Goal: Use online tool/utility: Utilize a website feature to perform a specific function

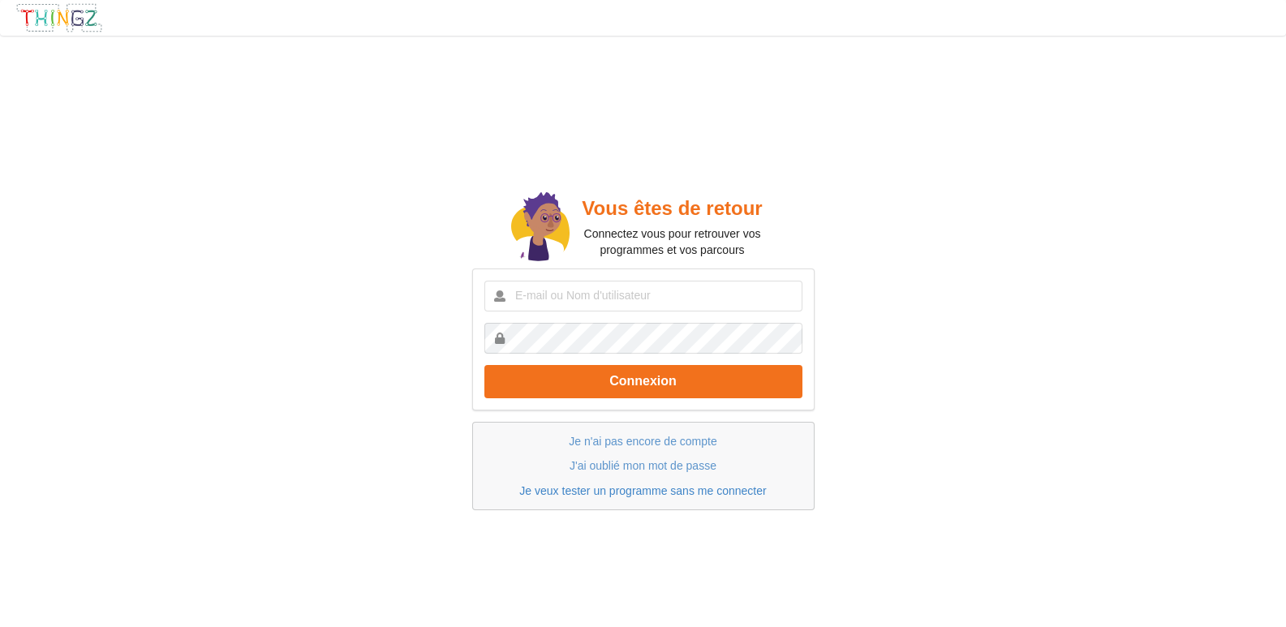
click at [570, 494] on link "Je veux tester un programme sans me connecter" at bounding box center [642, 490] width 247 height 13
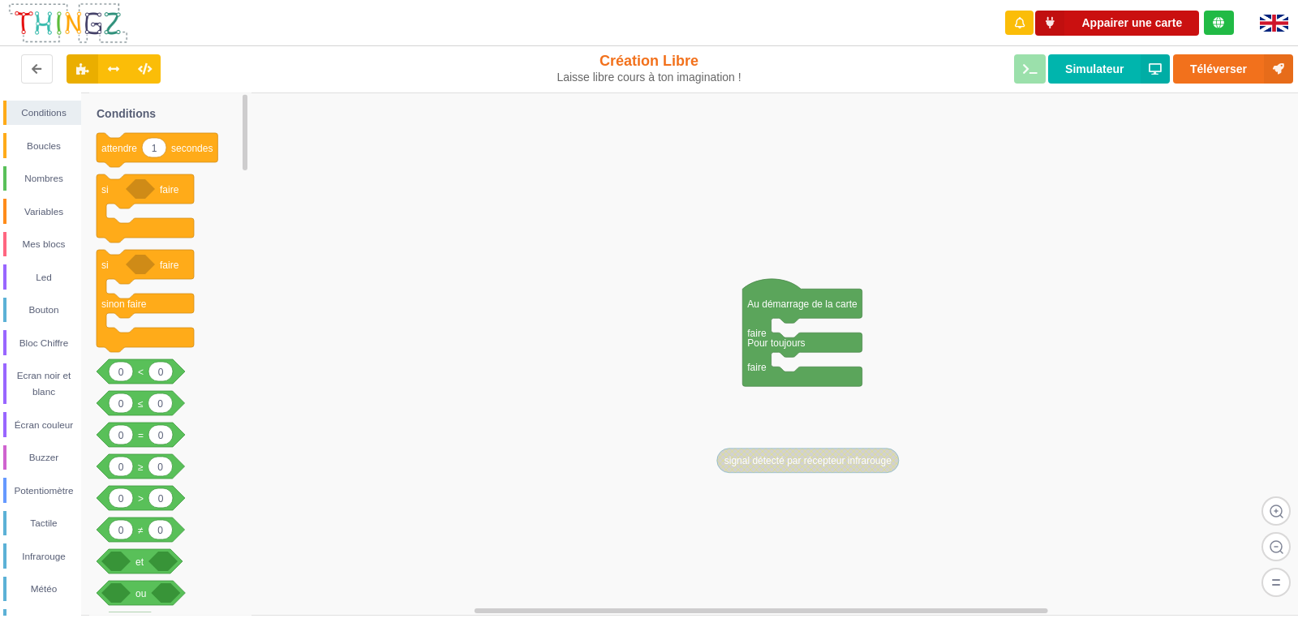
click at [1140, 21] on button "Appairer une carte" at bounding box center [1117, 23] width 164 height 25
click at [1160, 19] on button "Appairer une carte" at bounding box center [1117, 23] width 164 height 25
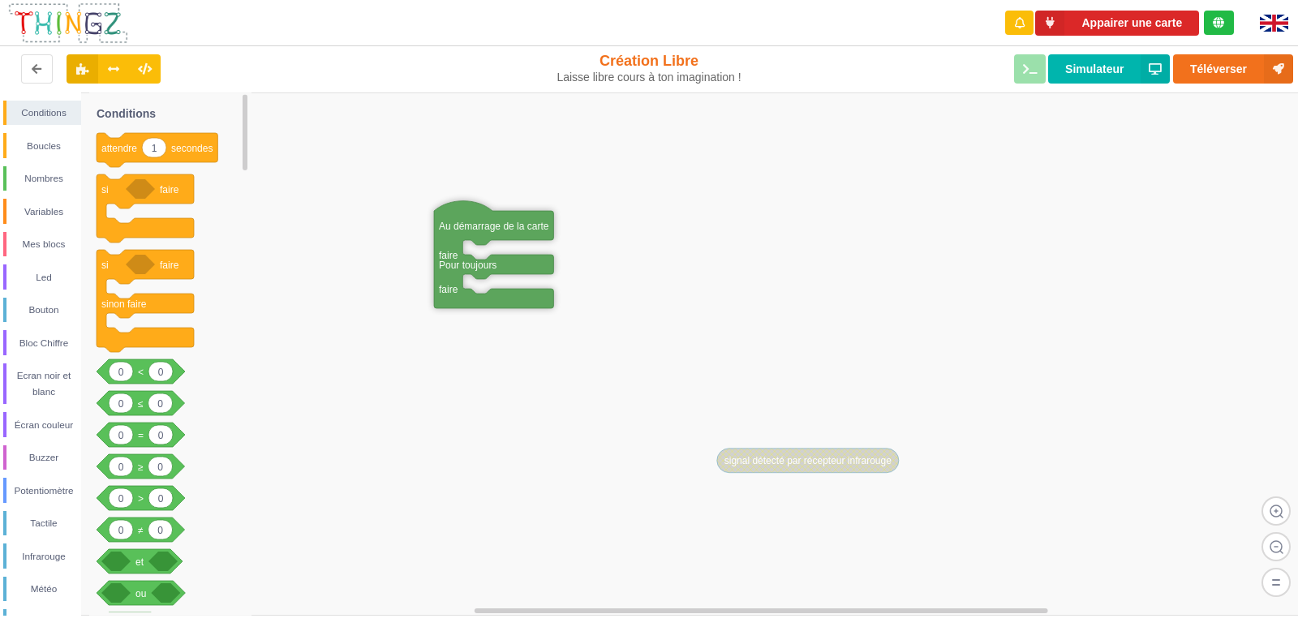
drag, startPoint x: 782, startPoint y: 305, endPoint x: 474, endPoint y: 227, distance: 318.0
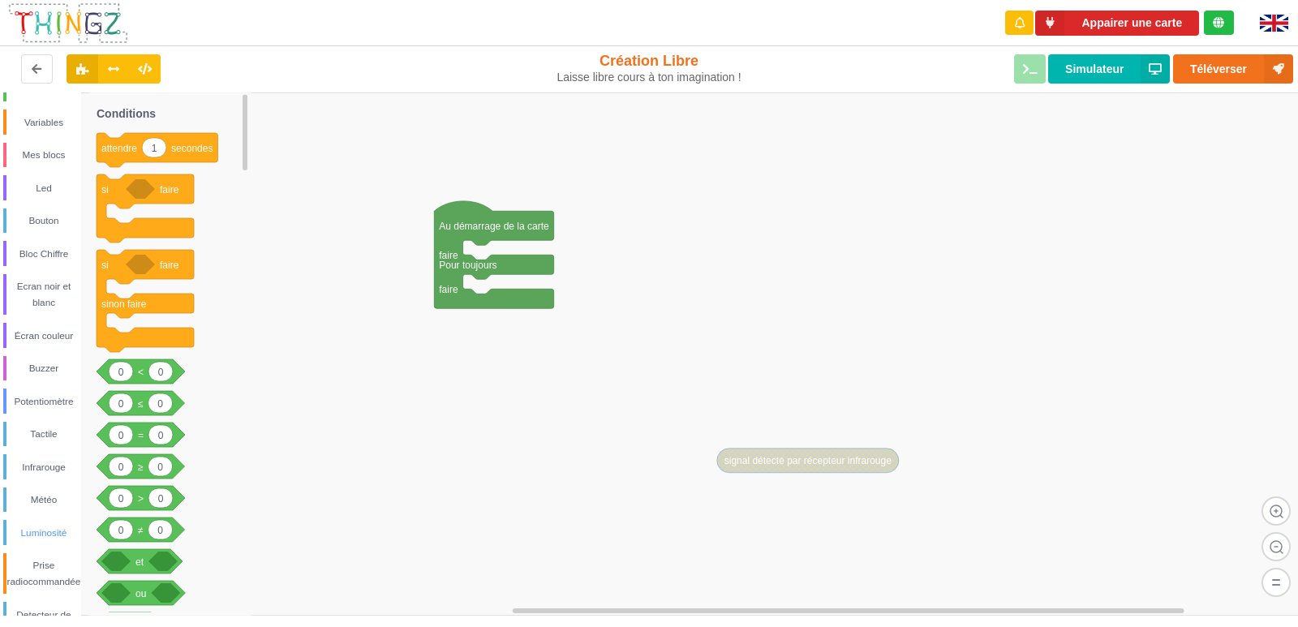
scroll to position [95, 0]
click at [56, 527] on div "Luminosité" at bounding box center [43, 527] width 75 height 16
click at [40, 186] on div "Led" at bounding box center [43, 182] width 75 height 16
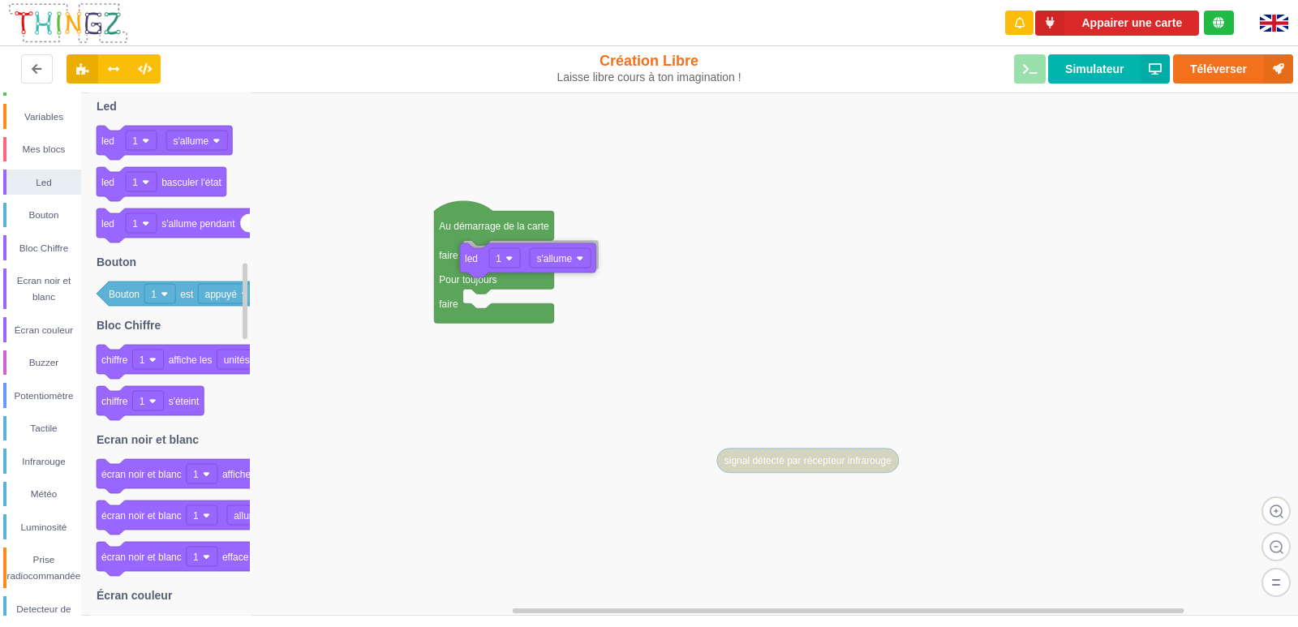
drag, startPoint x: 115, startPoint y: 146, endPoint x: 479, endPoint y: 264, distance: 382.1
click at [479, 264] on div "Conditions Boucles Nombres Variables Mes blocs Led Bouton Bloc Chiffre Ecran no…" at bounding box center [655, 353] width 1310 height 523
click at [397, 243] on rect at bounding box center [655, 353] width 1310 height 523
click at [673, 211] on rect at bounding box center [655, 353] width 1310 height 523
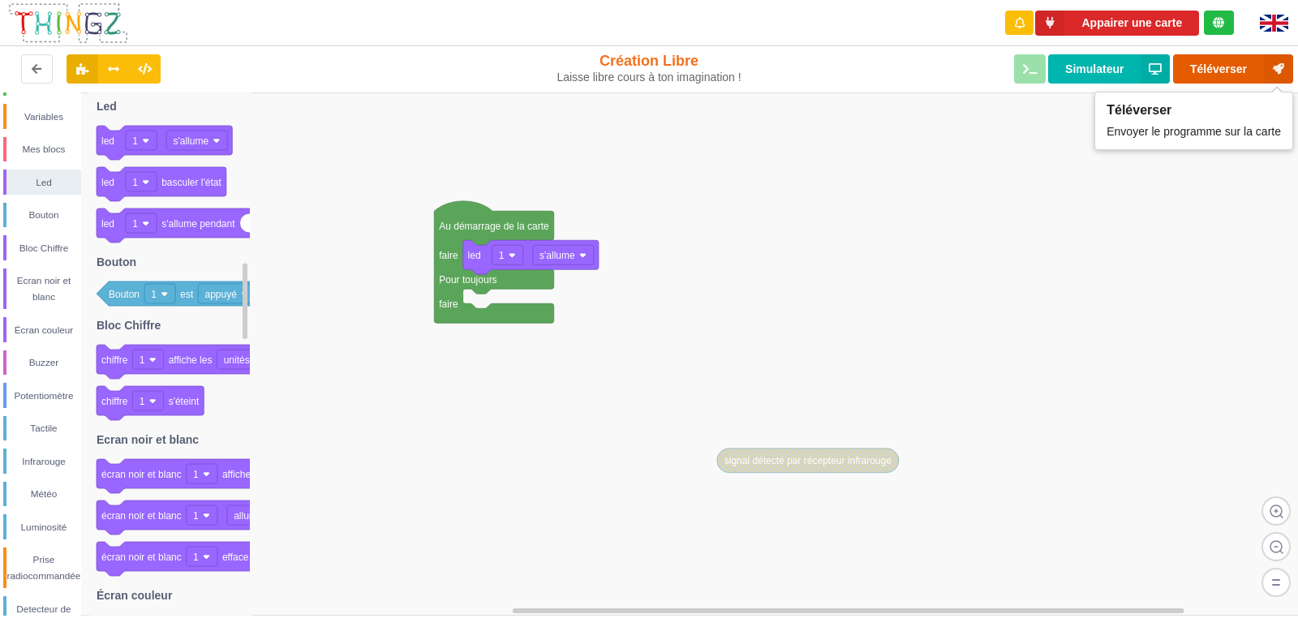
click at [1228, 69] on button "Téléverser" at bounding box center [1233, 68] width 120 height 29
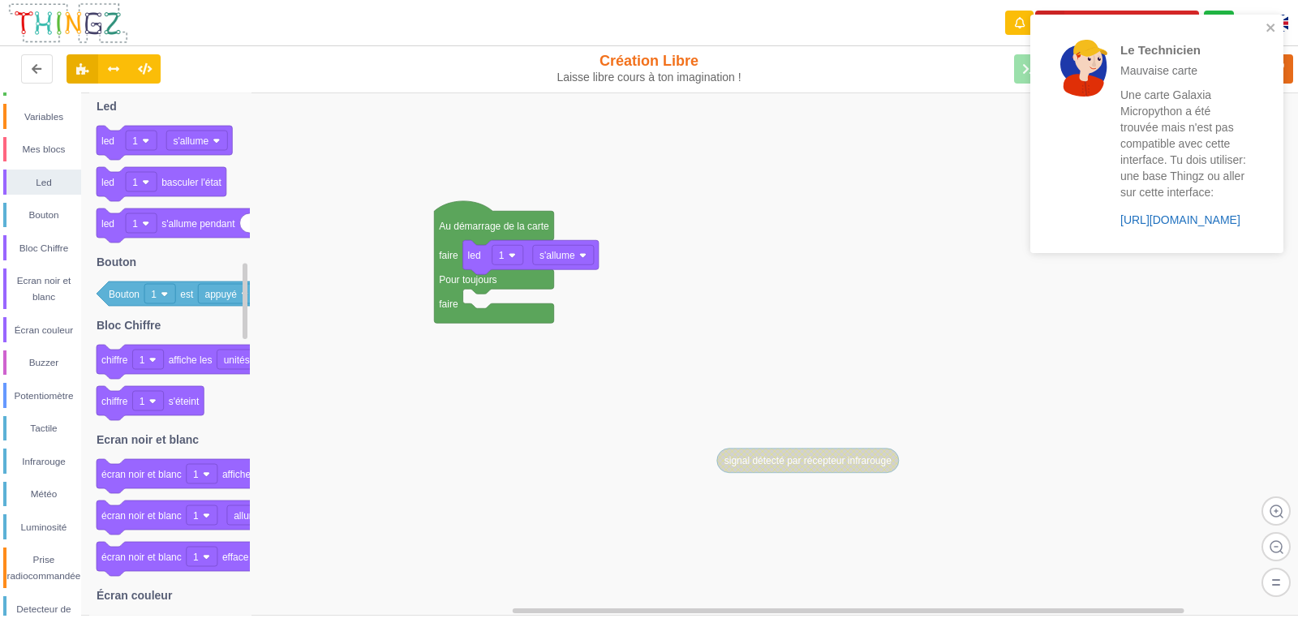
click at [1168, 226] on link "https://play.thingz.co/galaxia-micropython" at bounding box center [1180, 219] width 120 height 13
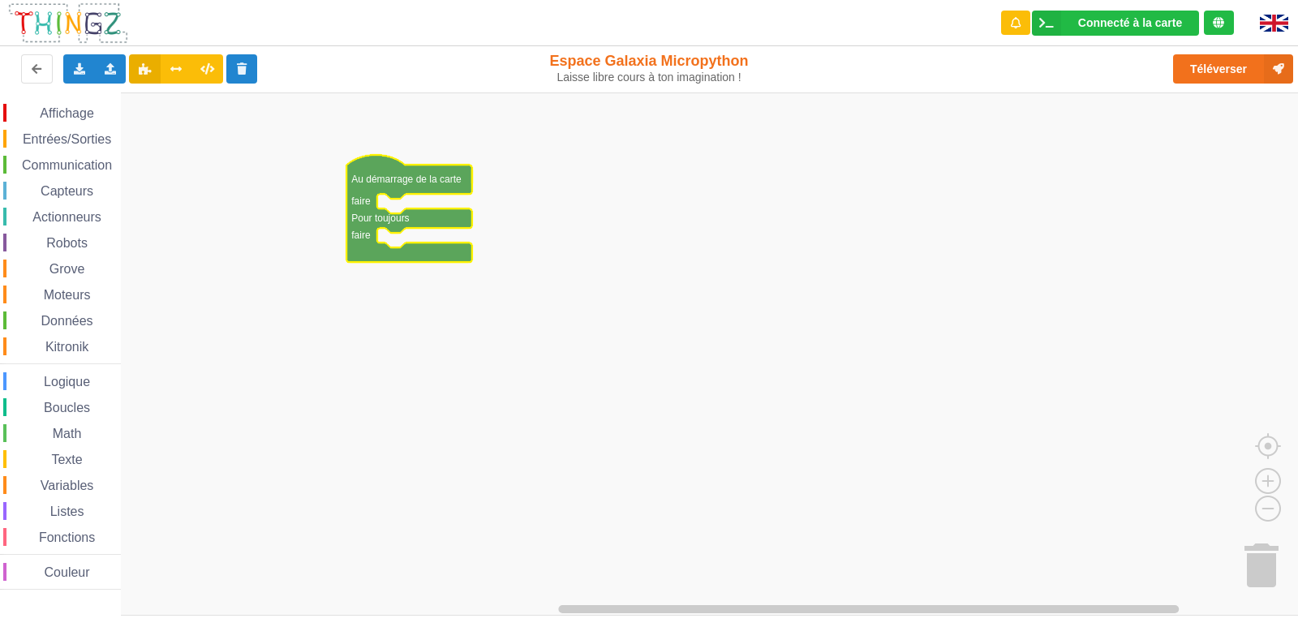
click at [71, 111] on span "Affichage" at bounding box center [66, 113] width 58 height 14
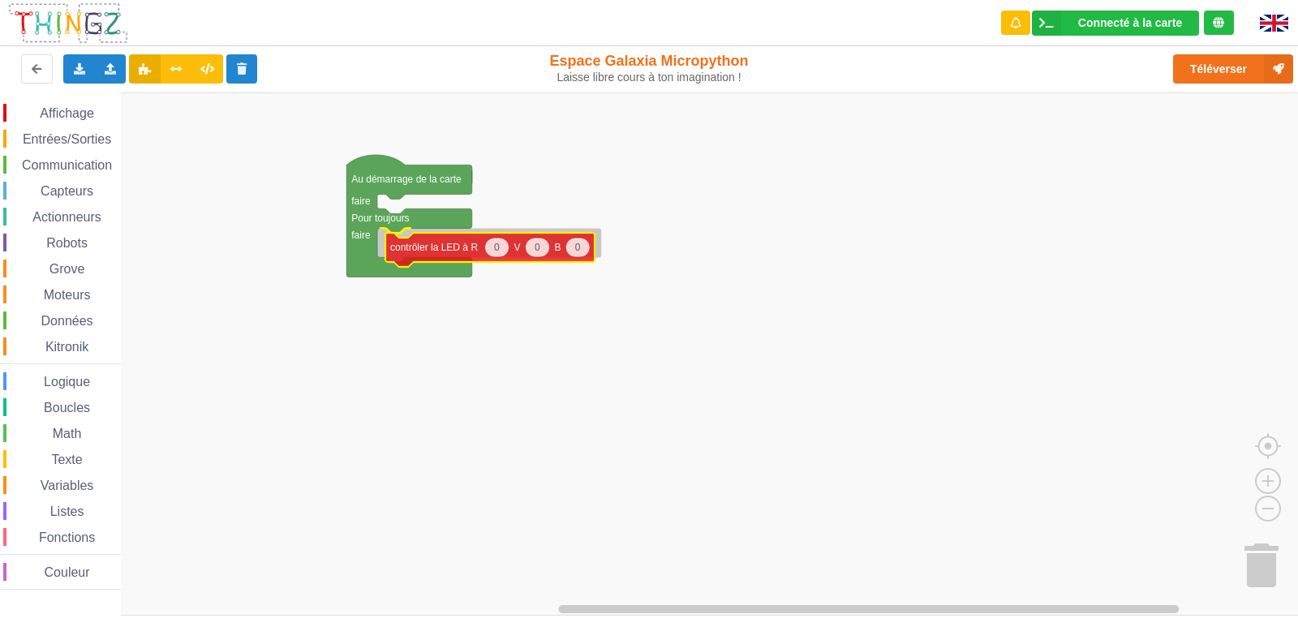
click at [445, 256] on div "Affichage Entrées/Sorties Communication Capteurs Actionneurs Robots Grove Moteu…" at bounding box center [655, 353] width 1310 height 523
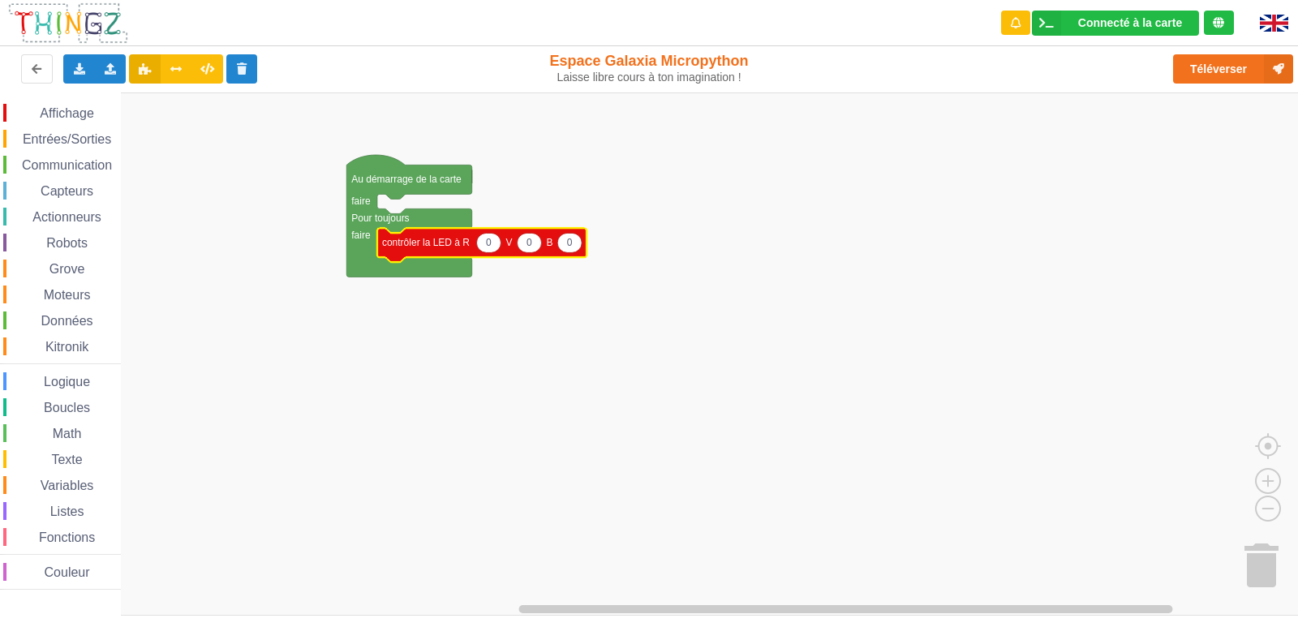
click at [495, 246] on icon "Espace de travail de Blocky" at bounding box center [488, 242] width 24 height 19
type input "255"
click at [524, 277] on rect "Espace de travail de Blocky" at bounding box center [655, 353] width 1310 height 523
click at [75, 110] on span "Affichage" at bounding box center [66, 113] width 58 height 14
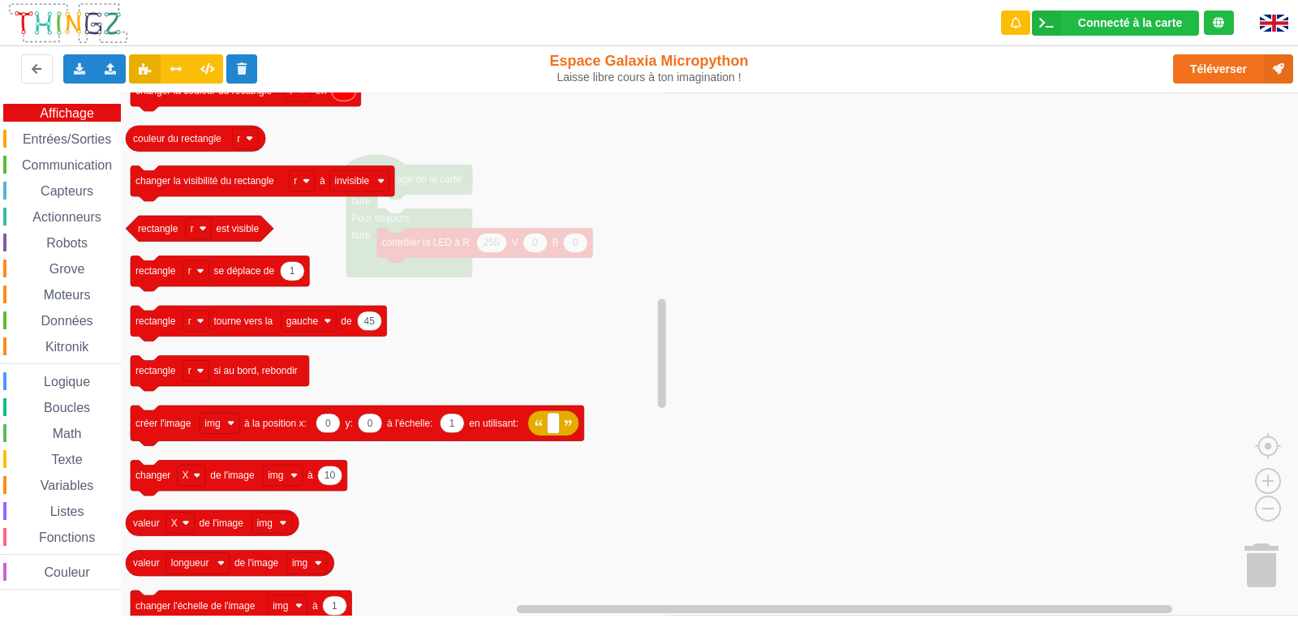
click at [80, 143] on span "Entrées/Sorties" at bounding box center [66, 139] width 93 height 14
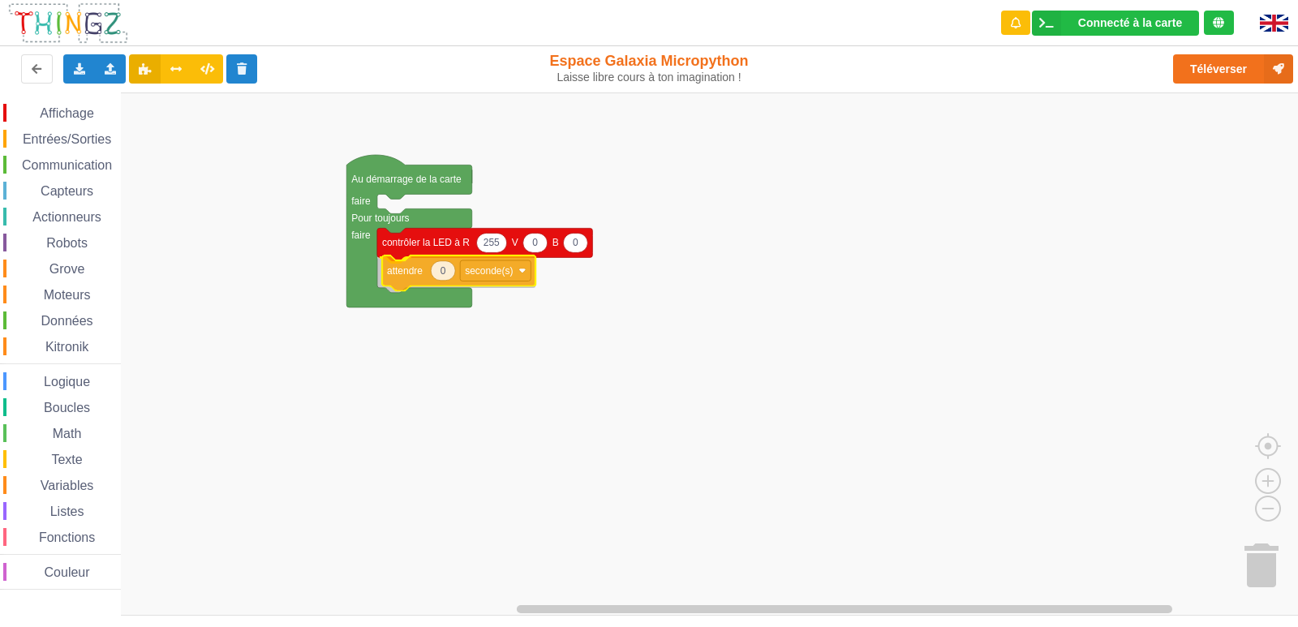
click at [405, 282] on div "Affichage Entrées/Sorties Communication Capteurs Actionneurs Robots Grove Moteu…" at bounding box center [655, 353] width 1310 height 523
click at [446, 279] on icon "Espace de travail de Blocky" at bounding box center [438, 272] width 24 height 19
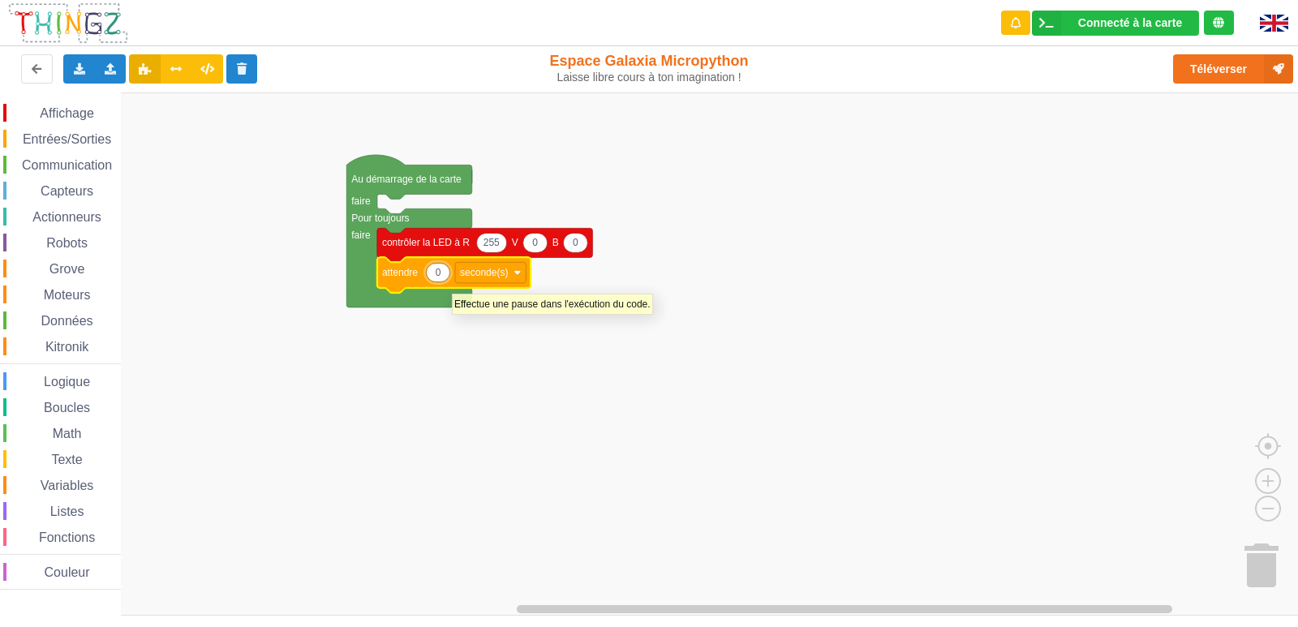
type input "2"
click at [544, 374] on rect "Espace de travail de Blocky" at bounding box center [655, 353] width 1310 height 523
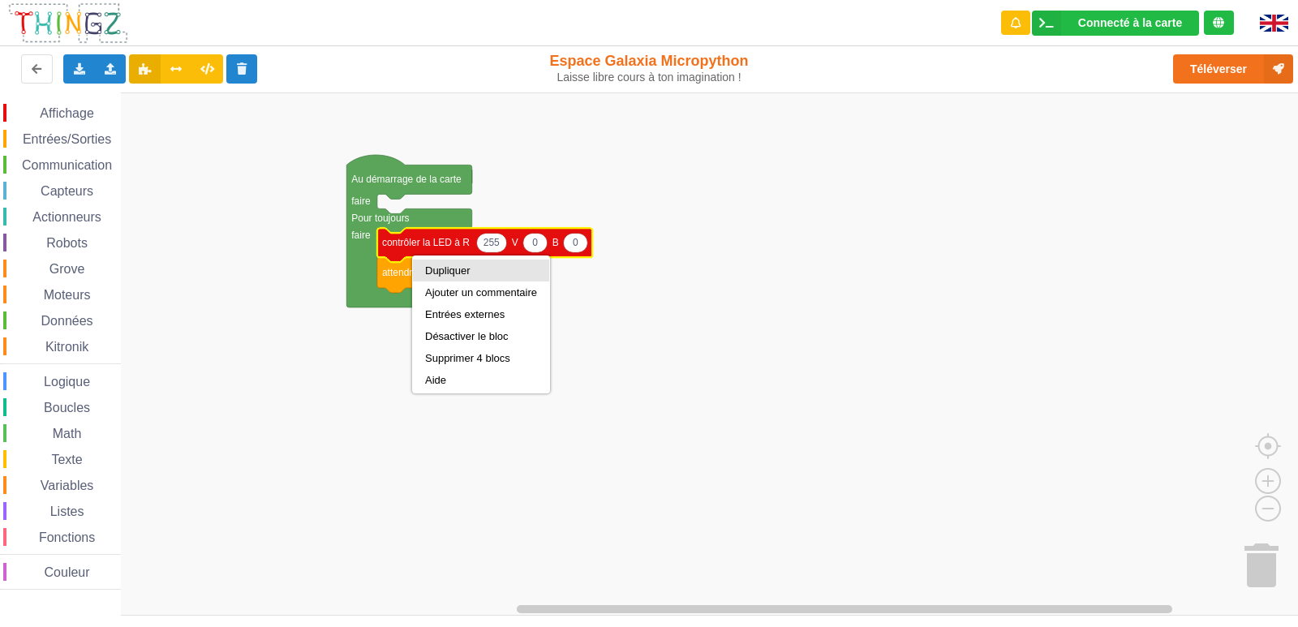
click at [454, 273] on div "Dupliquer" at bounding box center [481, 271] width 112 height 12
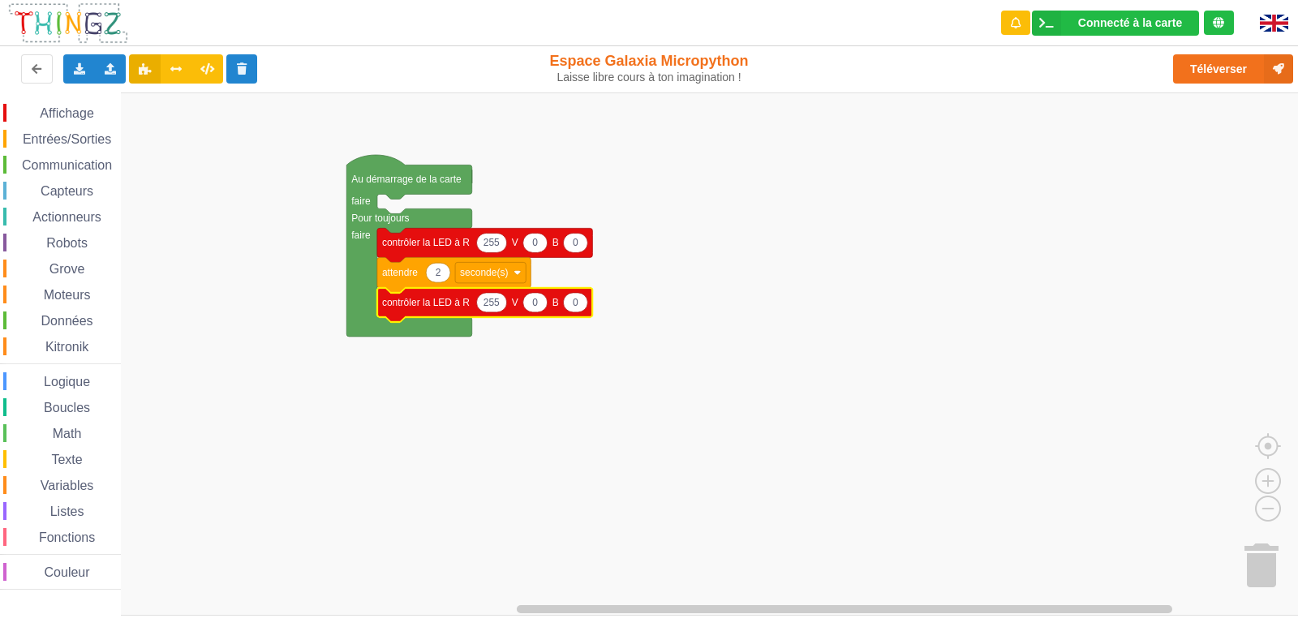
click at [497, 311] on icon "Espace de travail de Blocky" at bounding box center [491, 302] width 30 height 19
type input "0"
click at [529, 308] on text "0" at bounding box center [530, 302] width 6 height 11
type input "255"
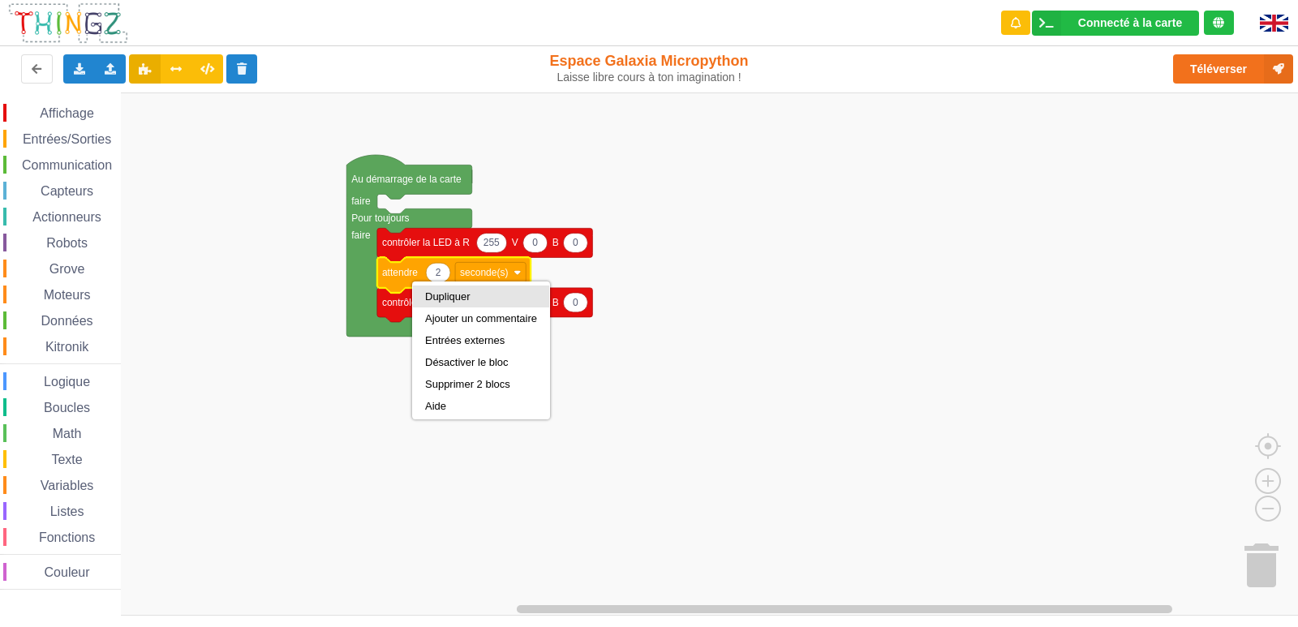
click at [445, 301] on div "Dupliquer" at bounding box center [481, 296] width 112 height 12
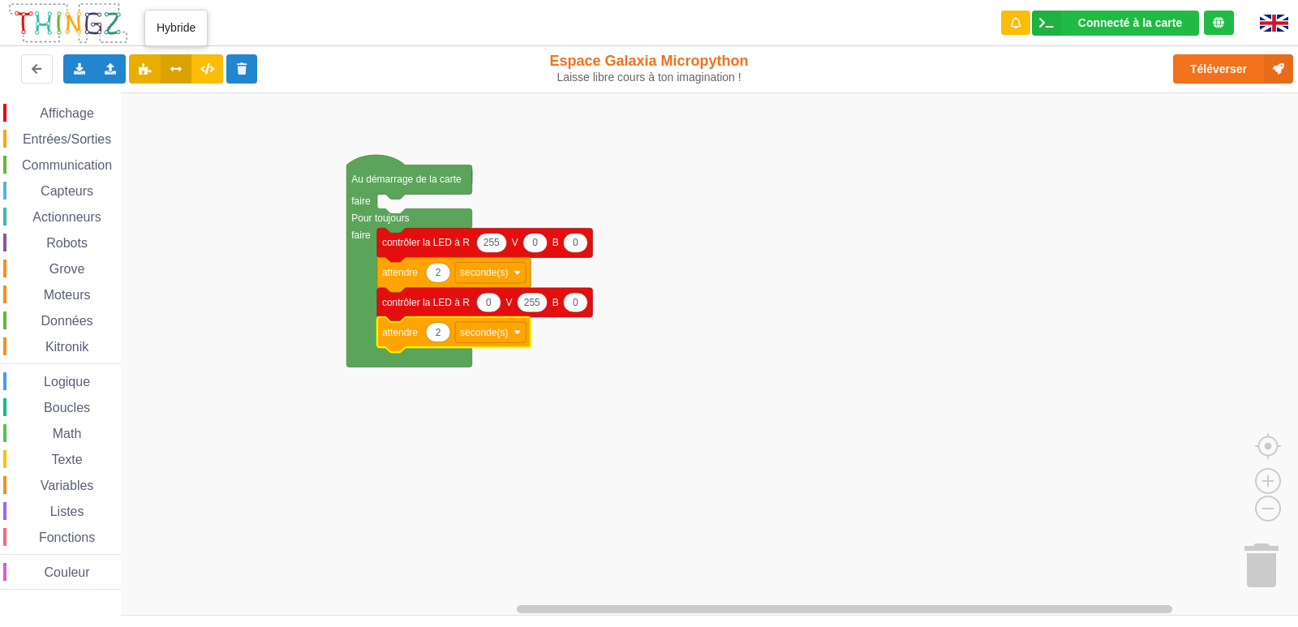
click at [175, 68] on icon at bounding box center [177, 68] width 14 height 10
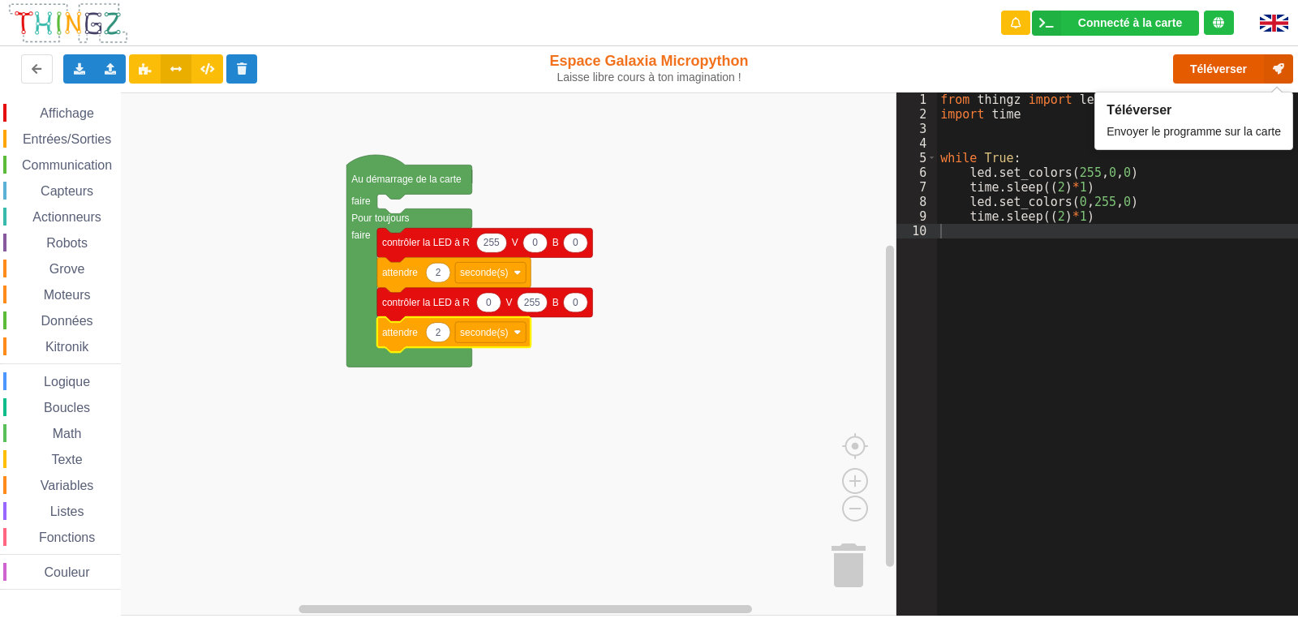
click at [1222, 71] on button "Téléverser" at bounding box center [1233, 68] width 120 height 29
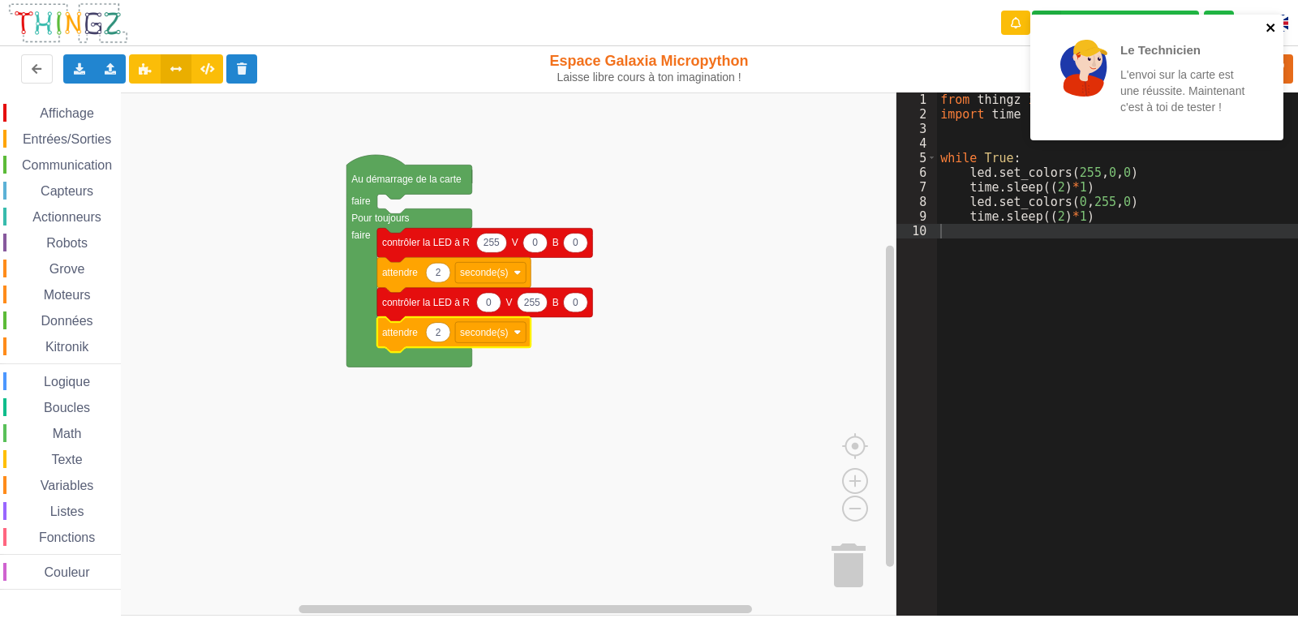
click at [1270, 30] on icon "close" at bounding box center [1271, 27] width 11 height 13
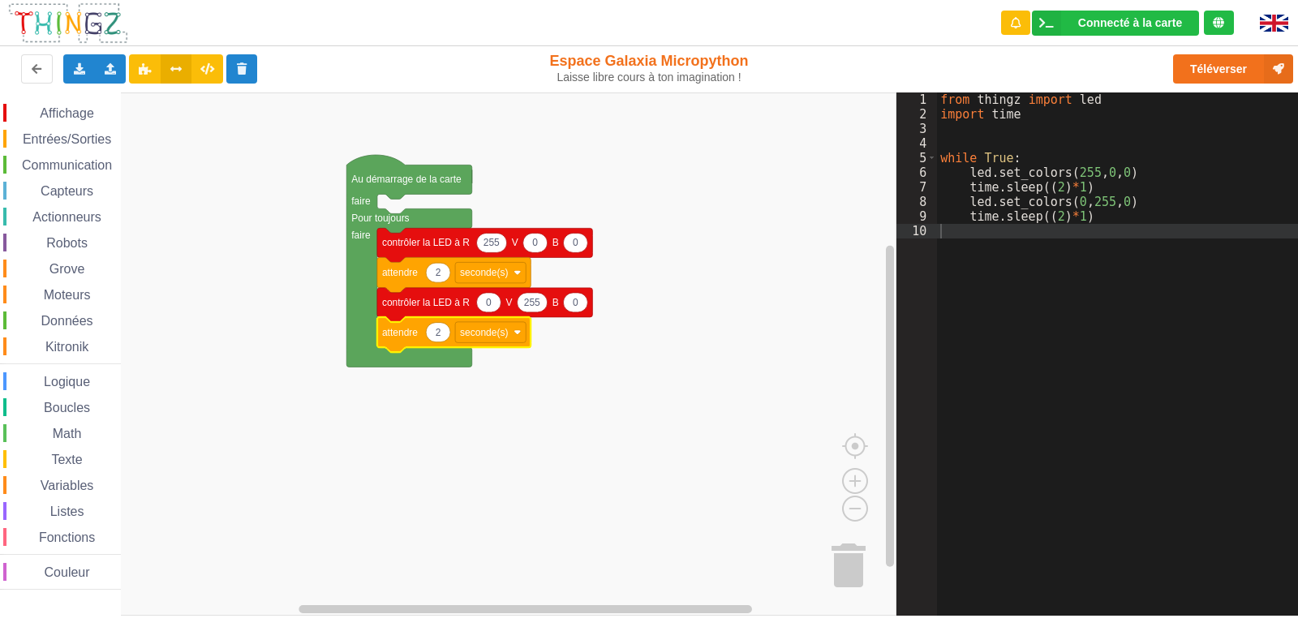
click at [690, 323] on rect "Espace de travail de Blocky" at bounding box center [448, 353] width 897 height 523
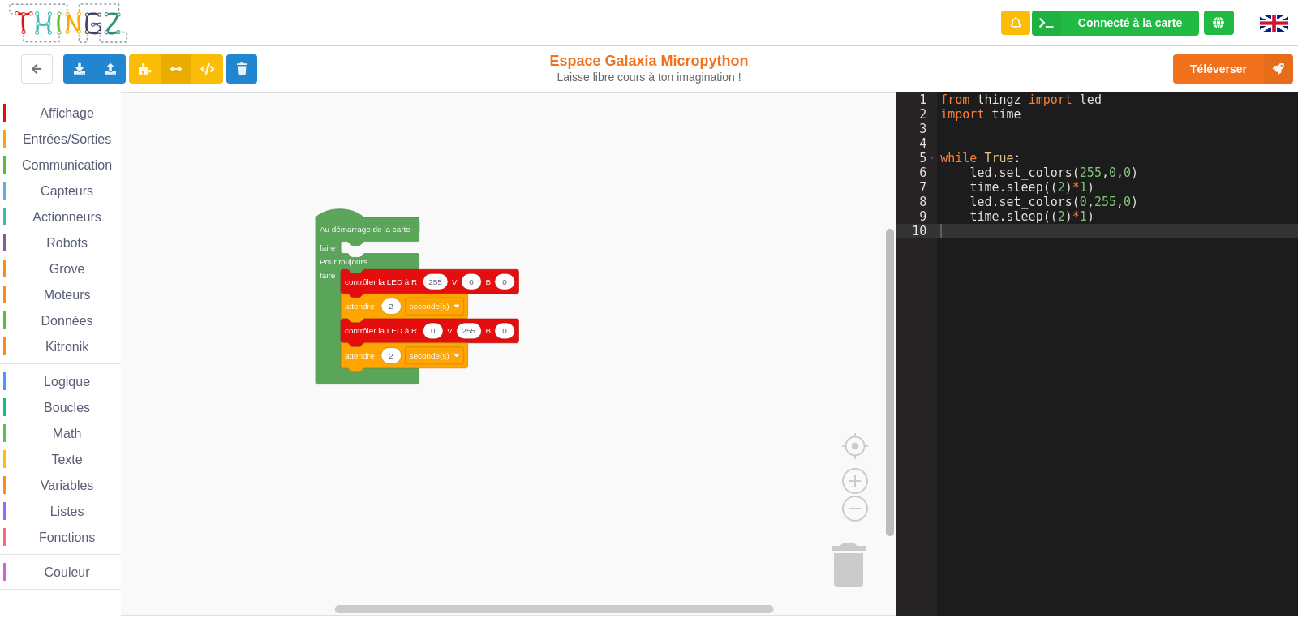
click at [794, 430] on div "Affichage Entrées/Sorties Communication Capteurs Actionneurs Robots Grove Moteu…" at bounding box center [448, 353] width 897 height 523
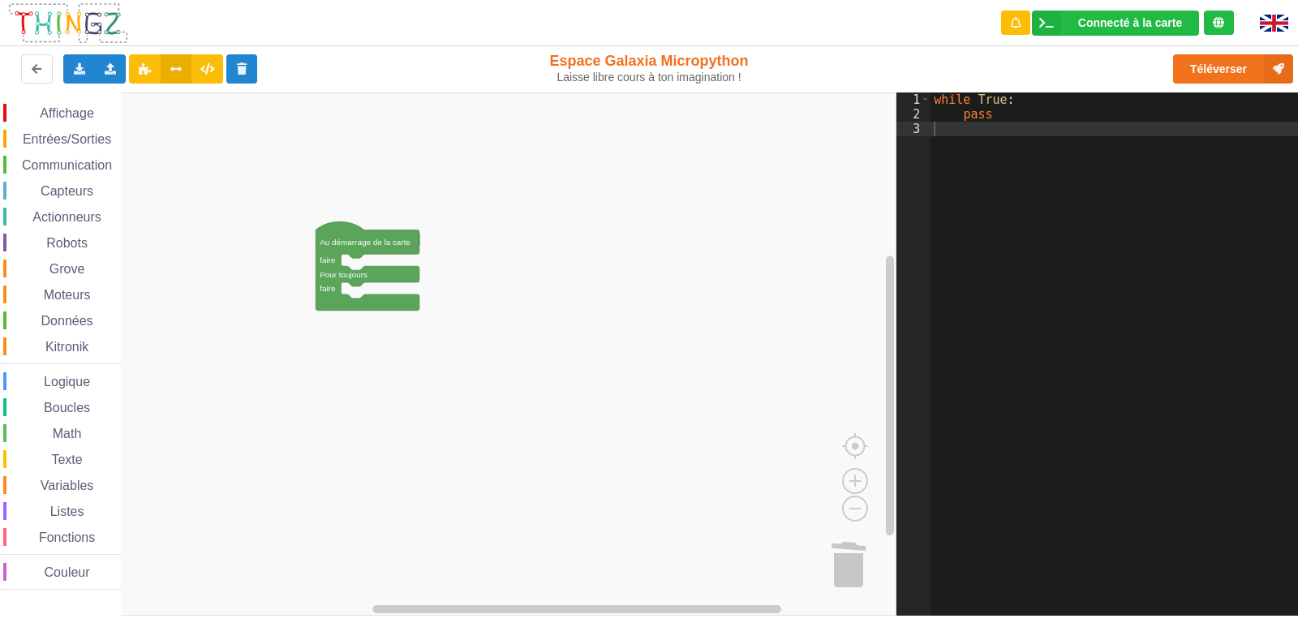
click at [85, 147] on div "Entrées/Sorties" at bounding box center [62, 139] width 118 height 18
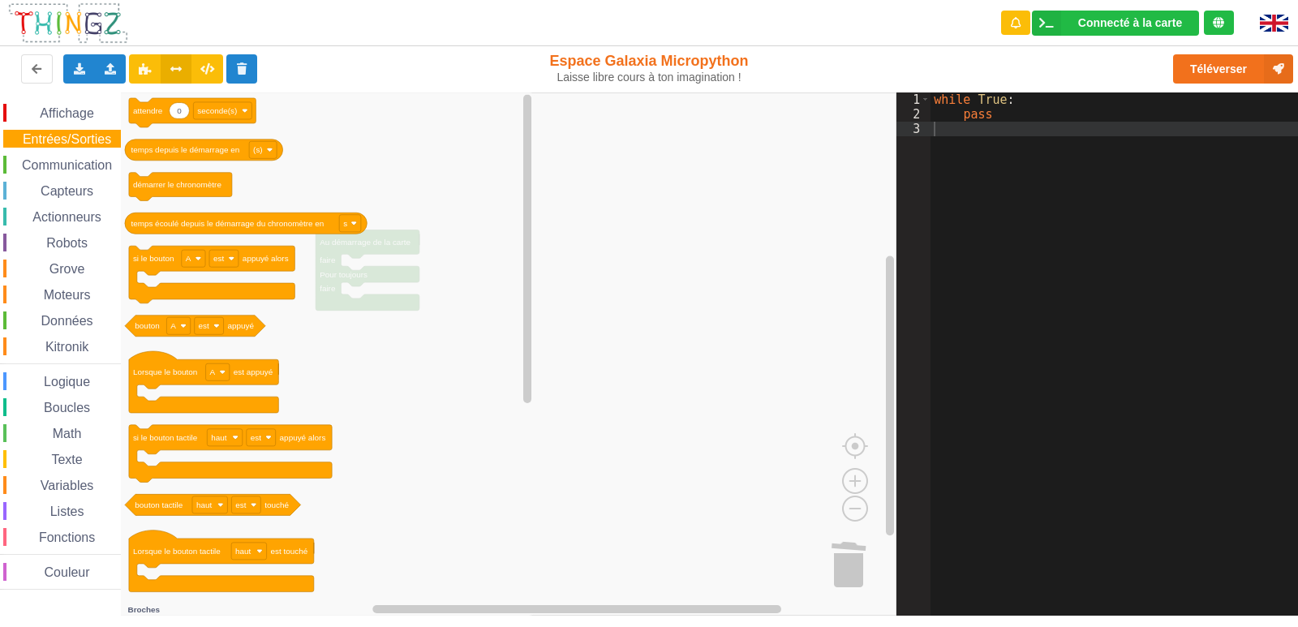
click at [84, 113] on span "Affichage" at bounding box center [66, 113] width 58 height 14
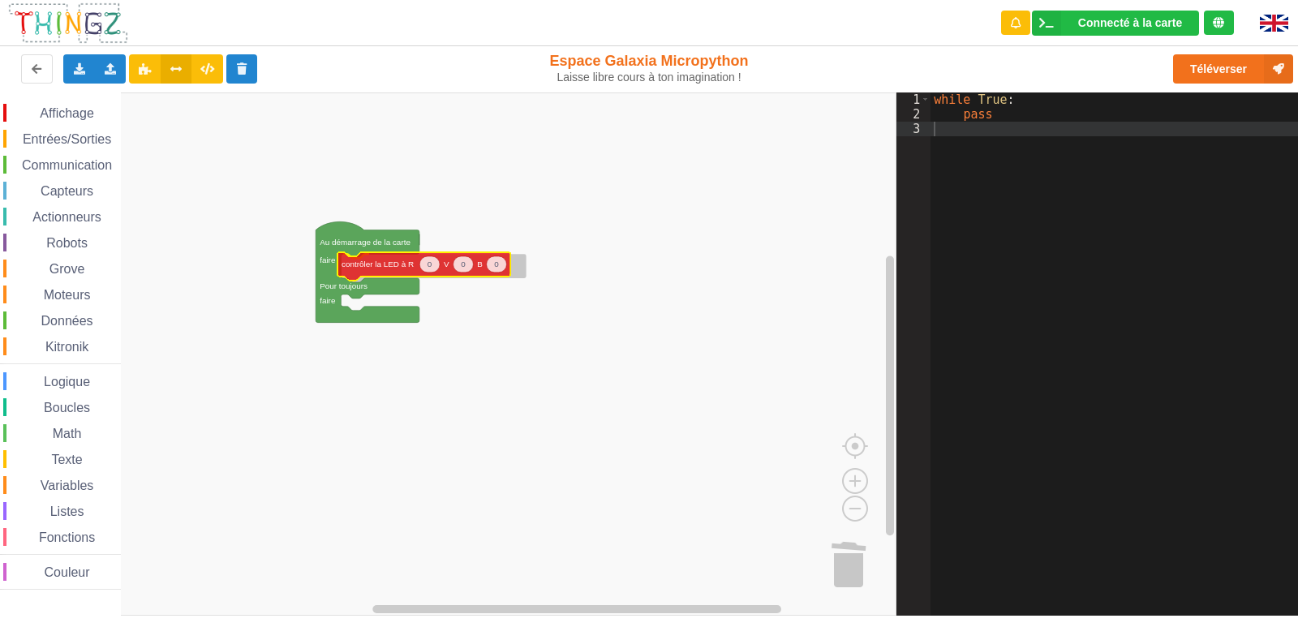
click at [390, 268] on div "Affichage Entrées/Sorties Communication Capteurs Actionneurs Robots Grove Moteu…" at bounding box center [448, 353] width 897 height 523
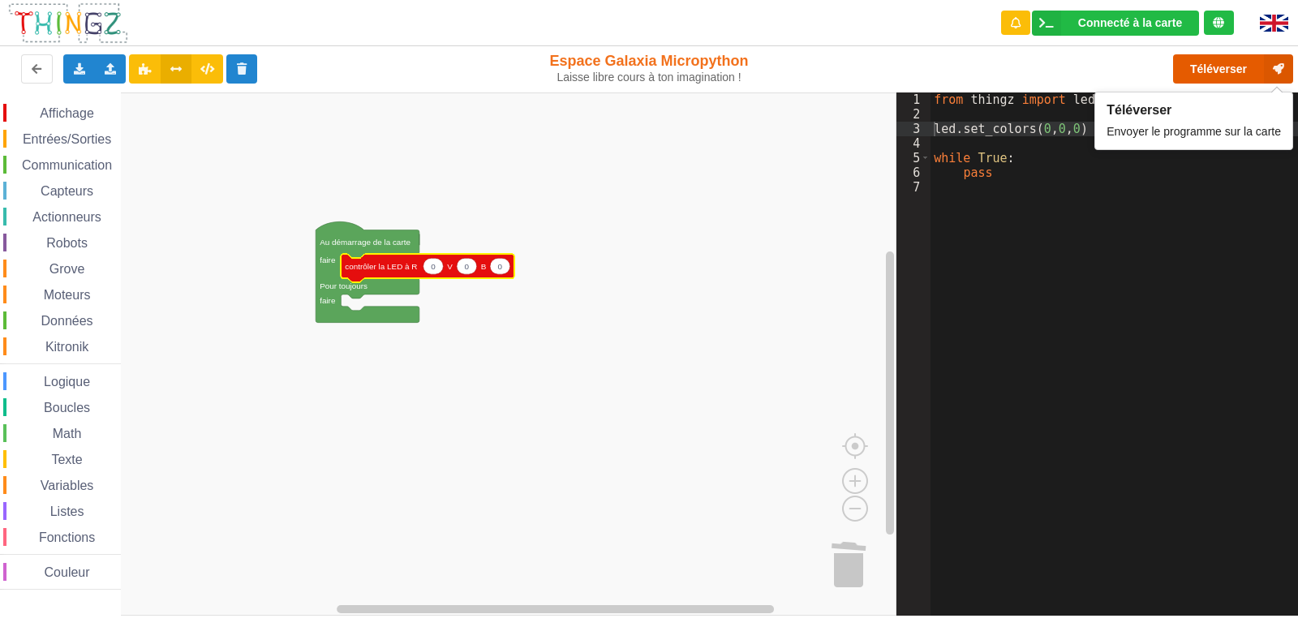
click at [1224, 67] on button "Téléverser" at bounding box center [1233, 68] width 120 height 29
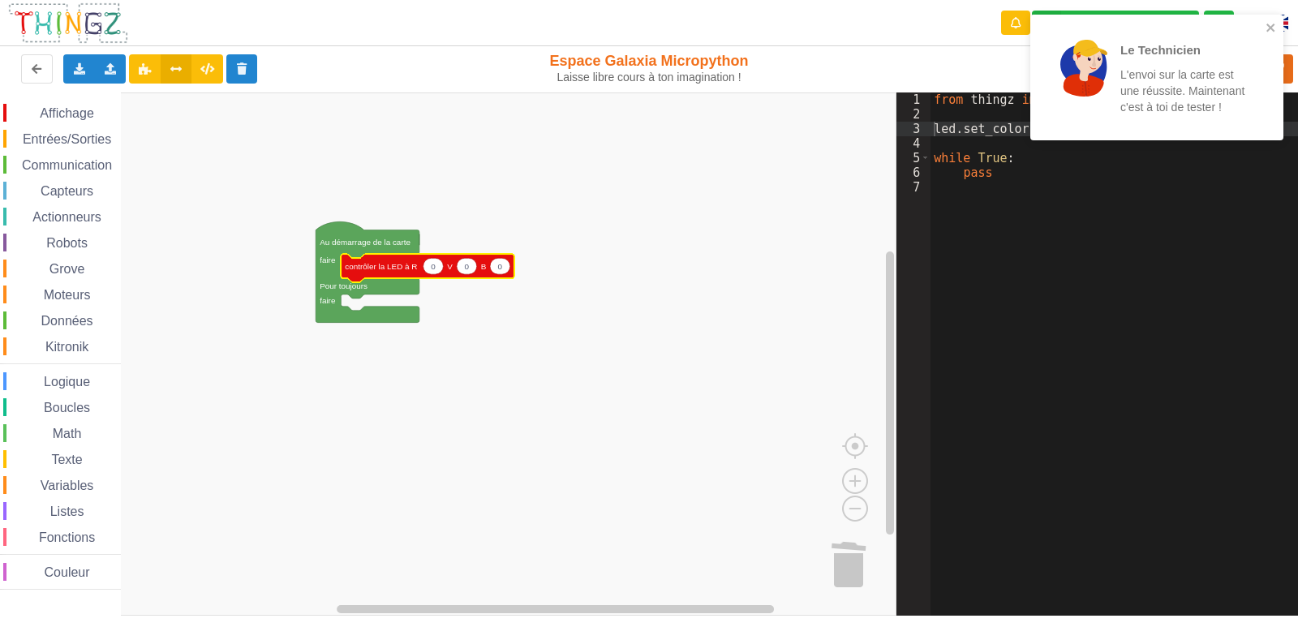
click at [76, 109] on span "Affichage" at bounding box center [66, 113] width 58 height 14
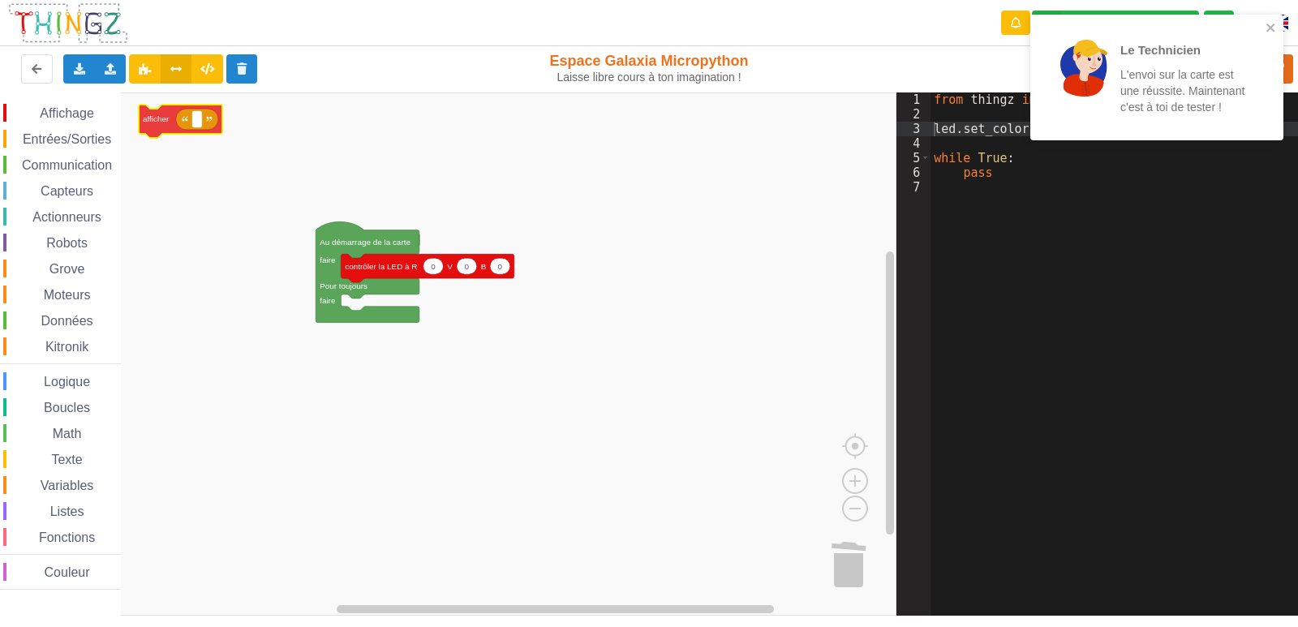
click at [152, 128] on div "Affichage Entrées/Sorties Communication Capteurs Actionneurs Robots Grove Moteu…" at bounding box center [448, 353] width 897 height 523
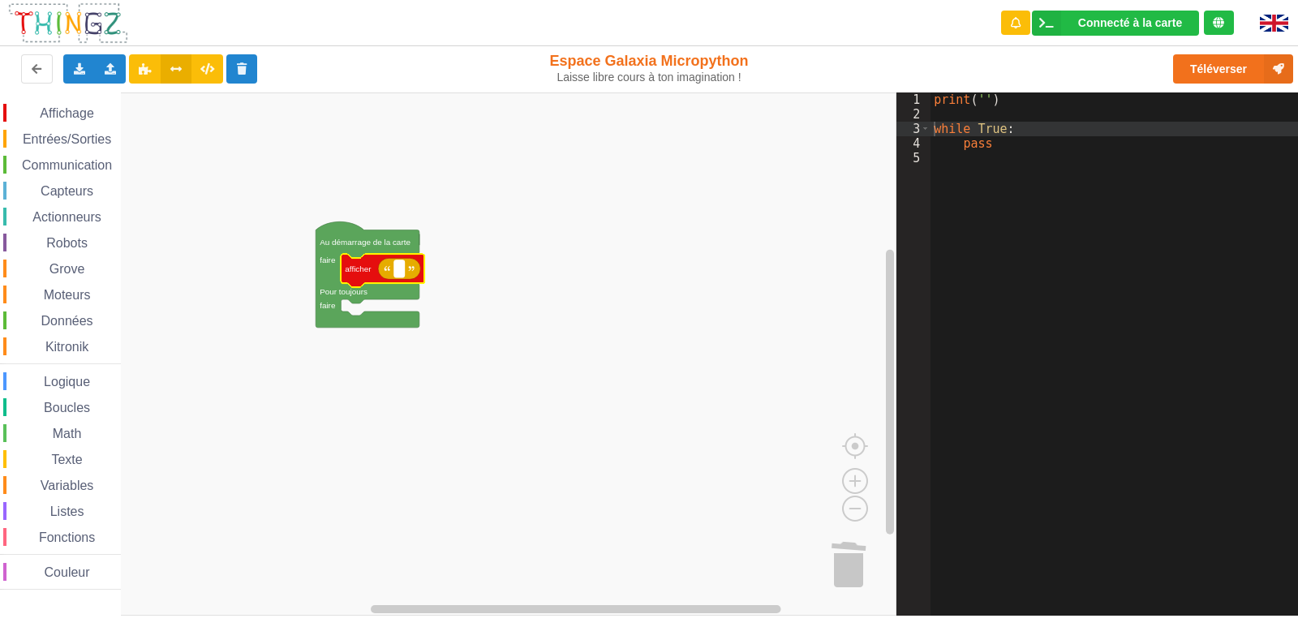
click at [397, 272] on rect "Espace de travail de Blocky" at bounding box center [399, 268] width 11 height 17
type input "Bonjour"
click at [552, 267] on rect "Espace de travail de Blocky" at bounding box center [448, 353] width 897 height 523
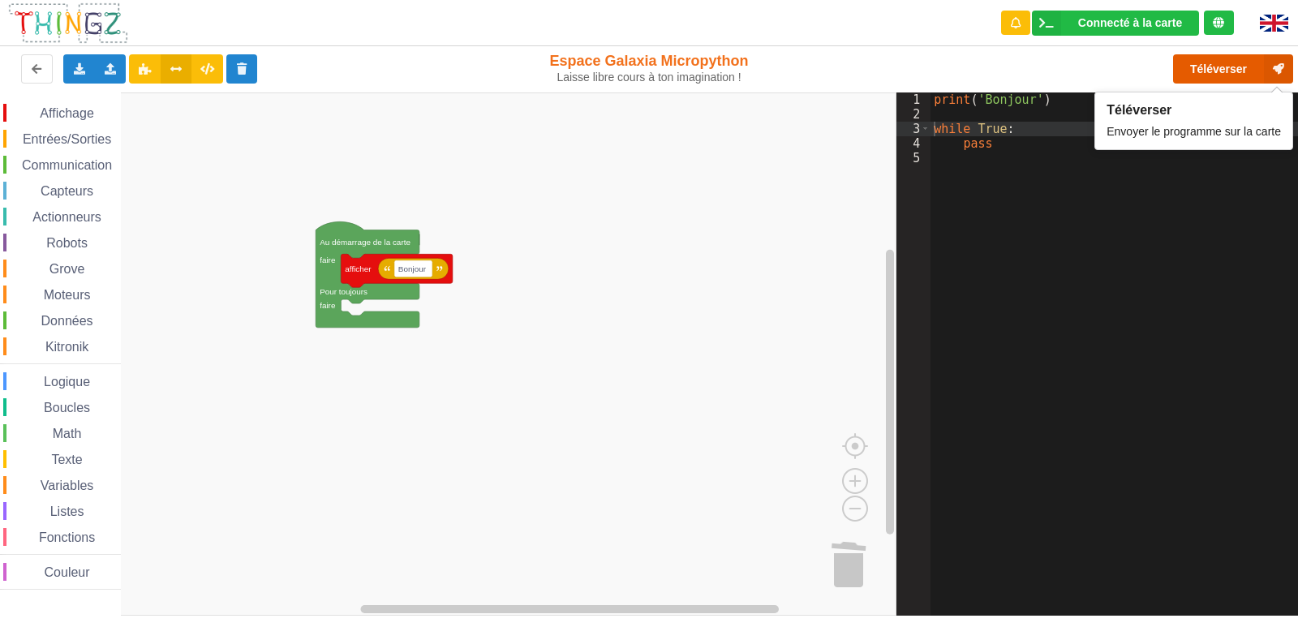
click at [1226, 67] on button "Téléverser" at bounding box center [1233, 68] width 120 height 29
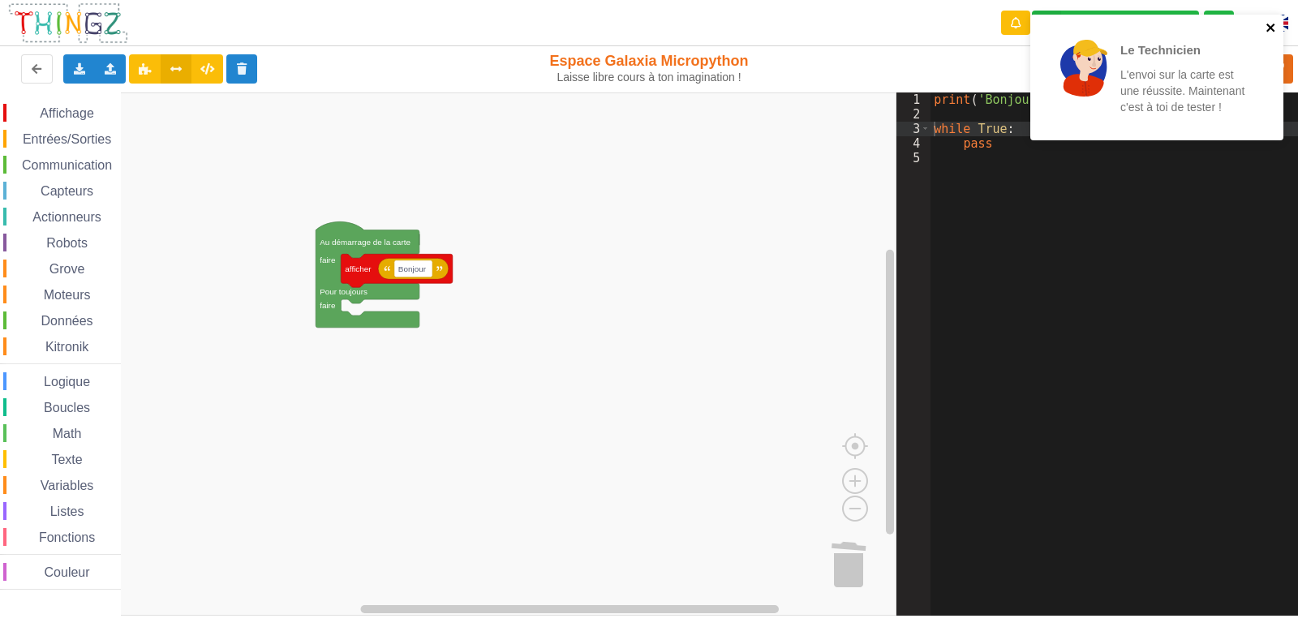
click at [1273, 28] on icon "close" at bounding box center [1271, 27] width 11 height 13
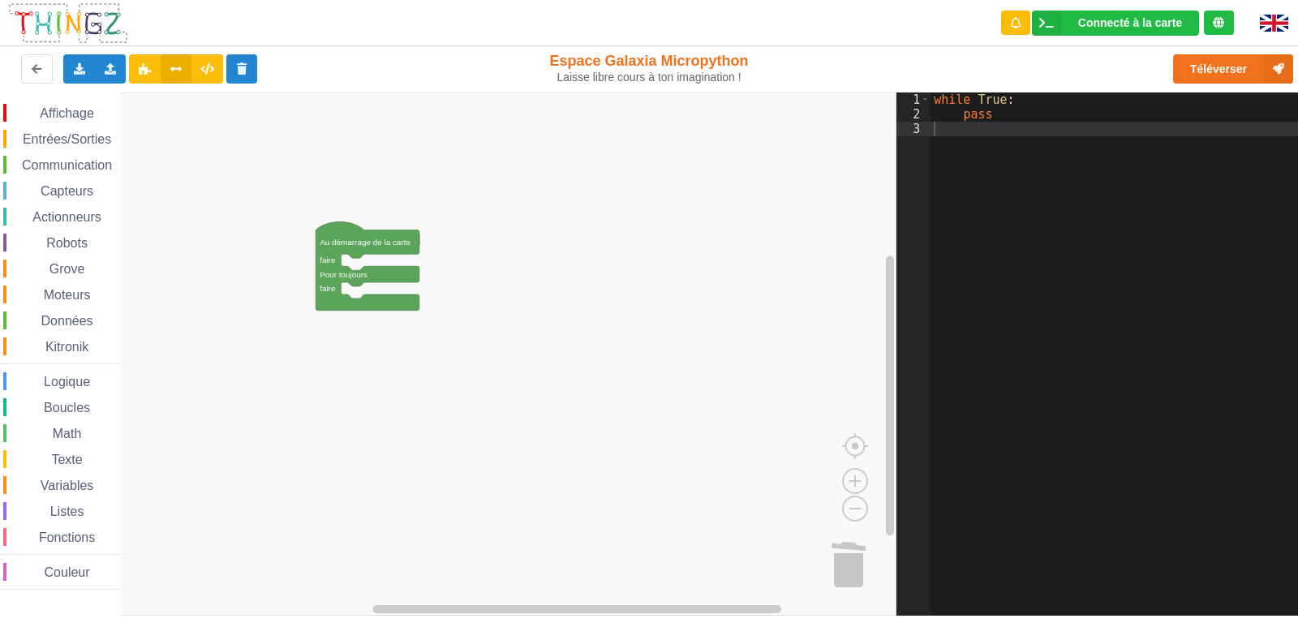
click at [76, 115] on span "Affichage" at bounding box center [66, 113] width 58 height 14
click at [410, 305] on div "Affichage Entrées/Sorties Communication Capteurs Actionneurs Robots Grove Moteu…" at bounding box center [448, 353] width 897 height 523
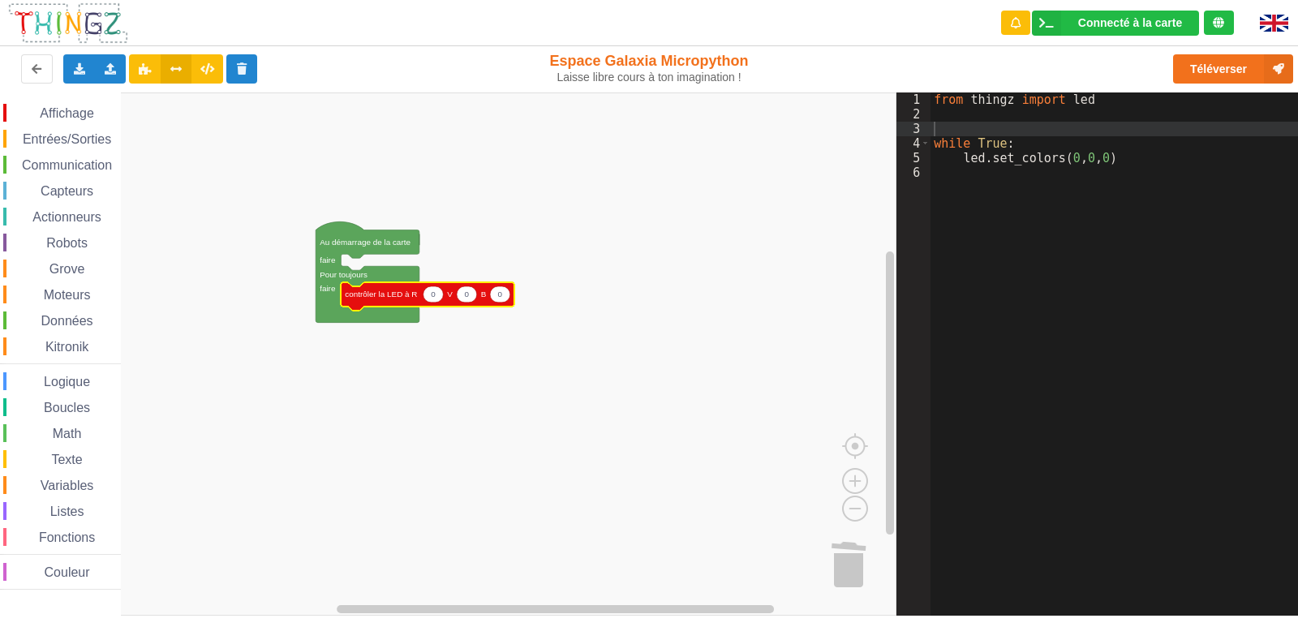
click at [79, 109] on span "Affichage" at bounding box center [66, 113] width 58 height 14
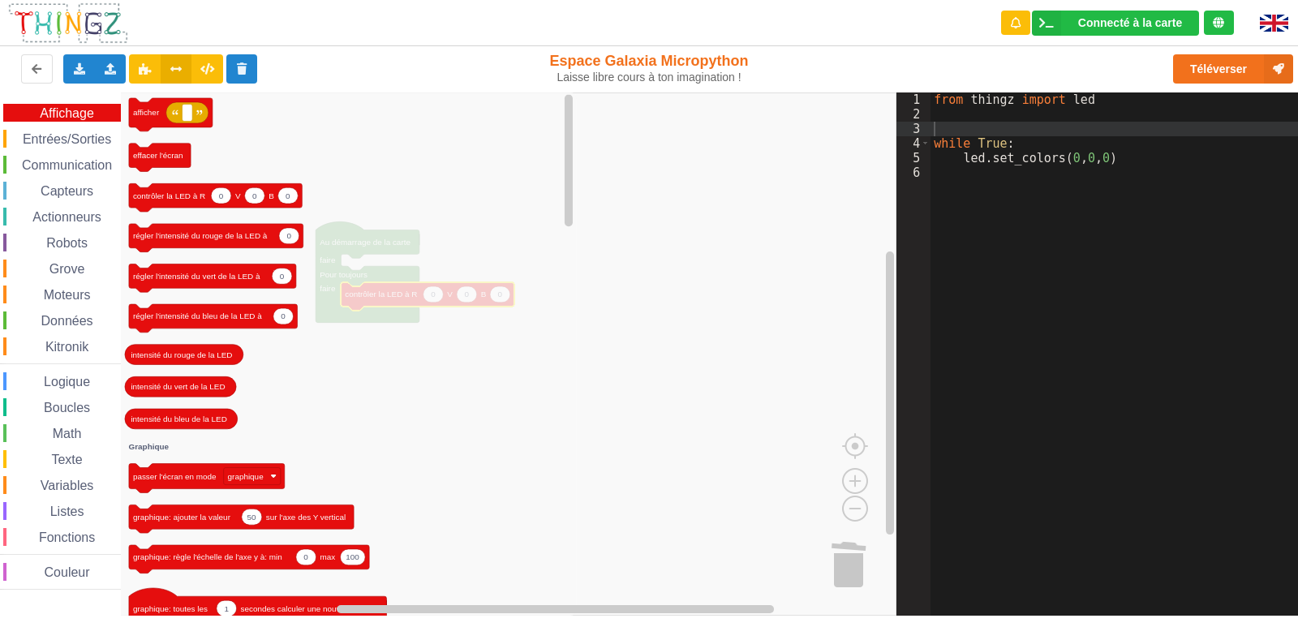
click at [82, 136] on span "Entrées/Sorties" at bounding box center [66, 139] width 93 height 14
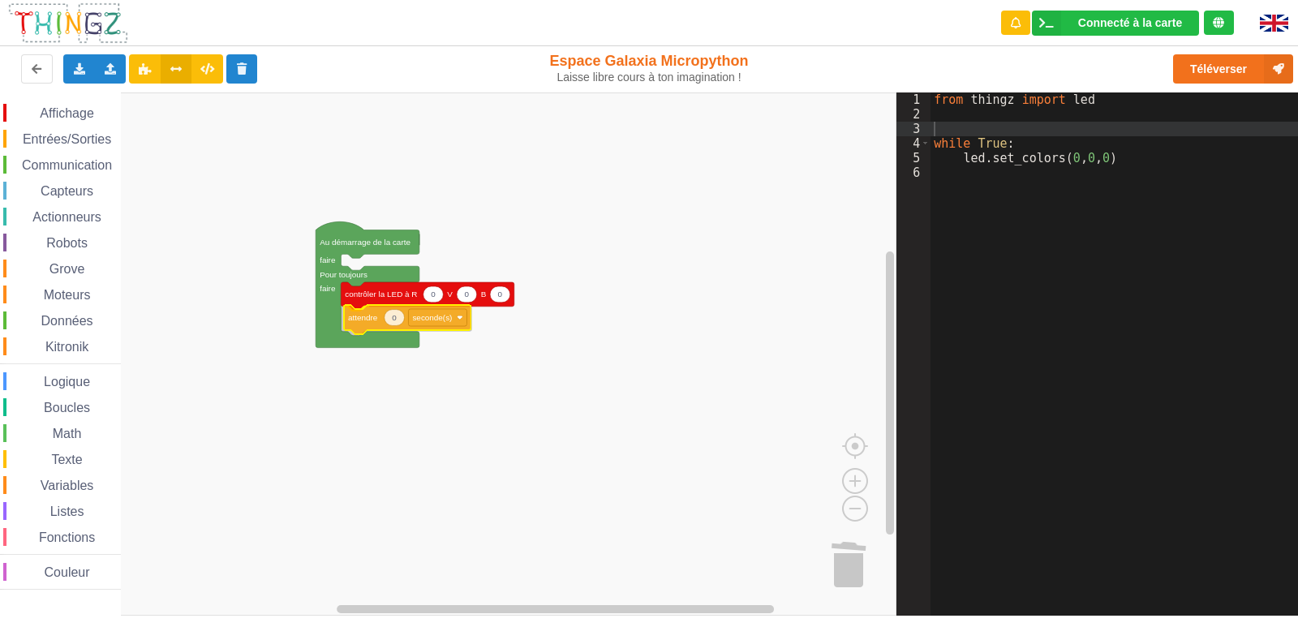
click at [370, 322] on div "Affichage Entrées/Sorties Communication Capteurs Actionneurs Robots Grove Moteu…" at bounding box center [448, 353] width 897 height 523
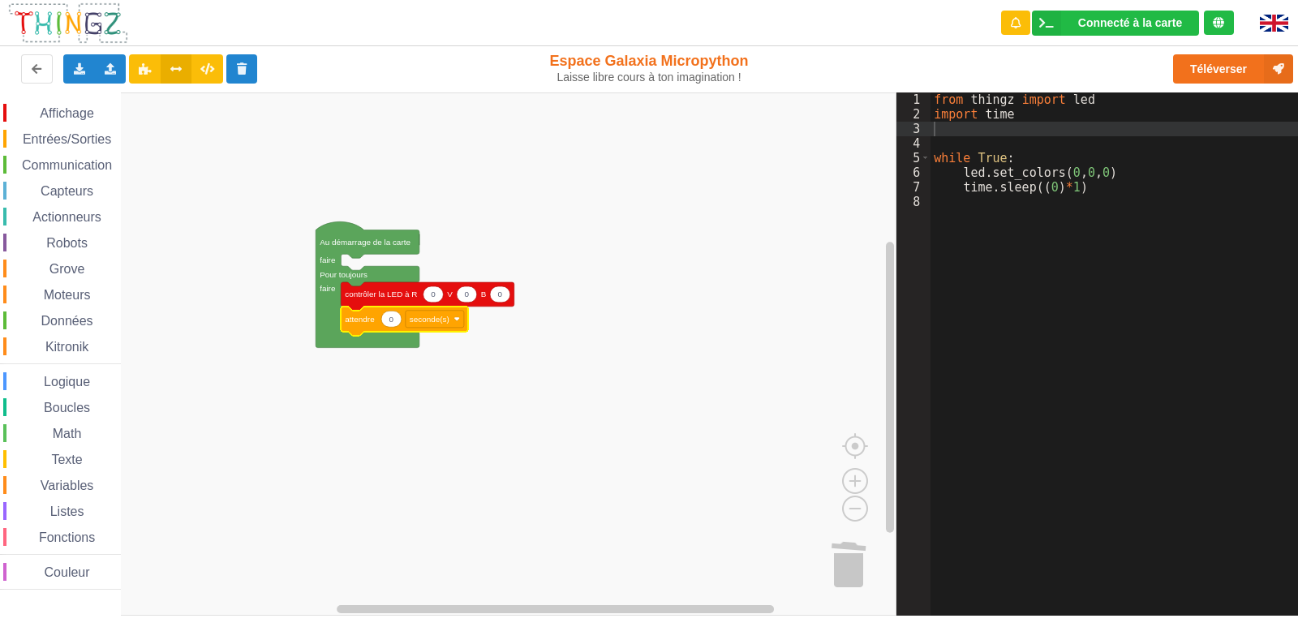
click at [432, 301] on icon "Espace de travail de Blocky" at bounding box center [434, 294] width 20 height 16
type input "255"
click at [393, 320] on text "0" at bounding box center [391, 319] width 5 height 9
type input "2"
click at [512, 356] on rect "Espace de travail de Blocky" at bounding box center [448, 353] width 897 height 523
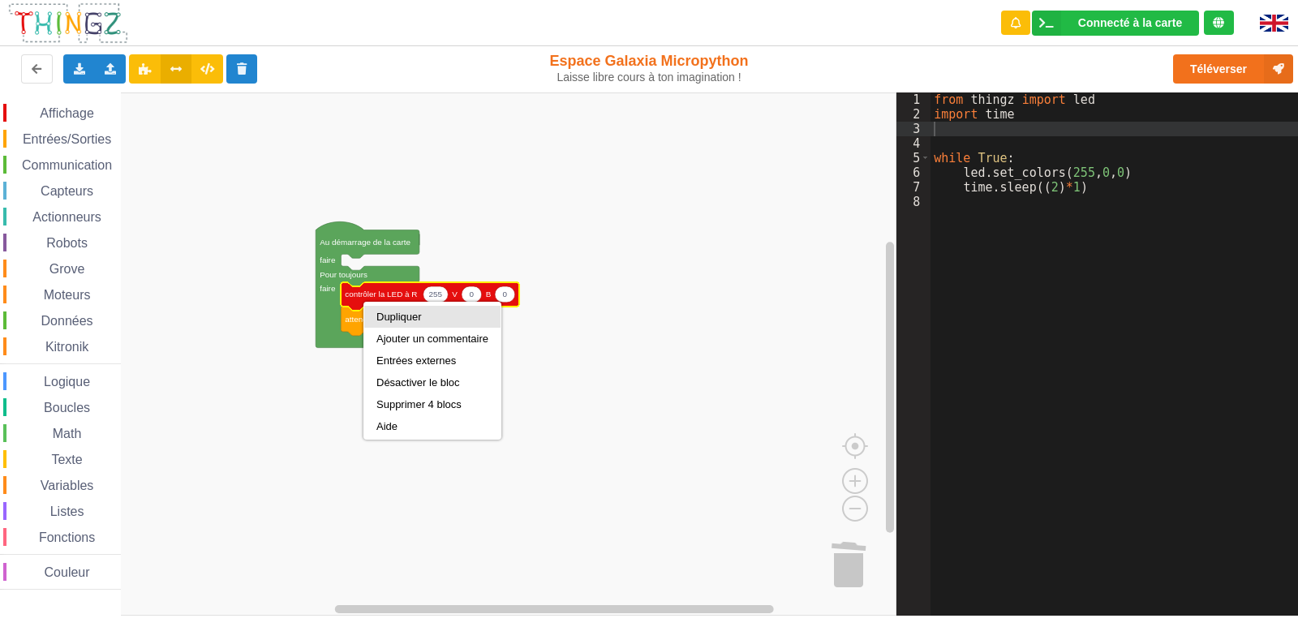
click at [385, 318] on div "Dupliquer" at bounding box center [432, 317] width 112 height 12
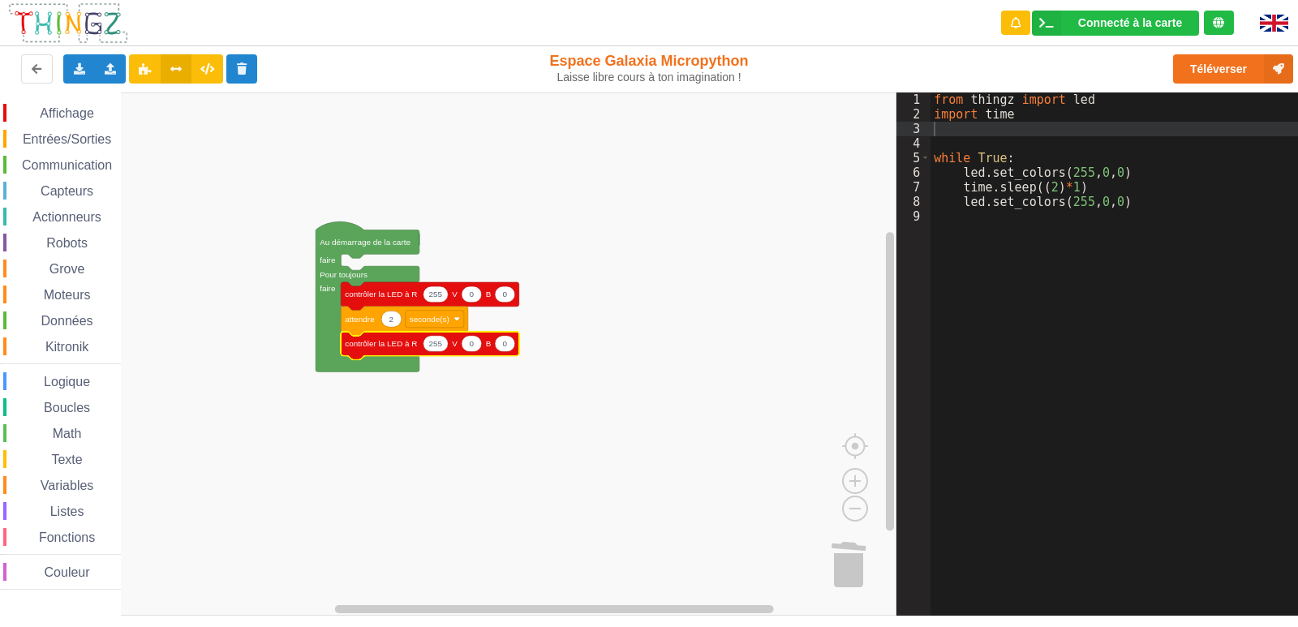
click at [437, 346] on text "255" at bounding box center [435, 343] width 14 height 9
type input "0"
click at [462, 349] on icon "Espace de travail de Blocky" at bounding box center [467, 344] width 20 height 16
type input "255"
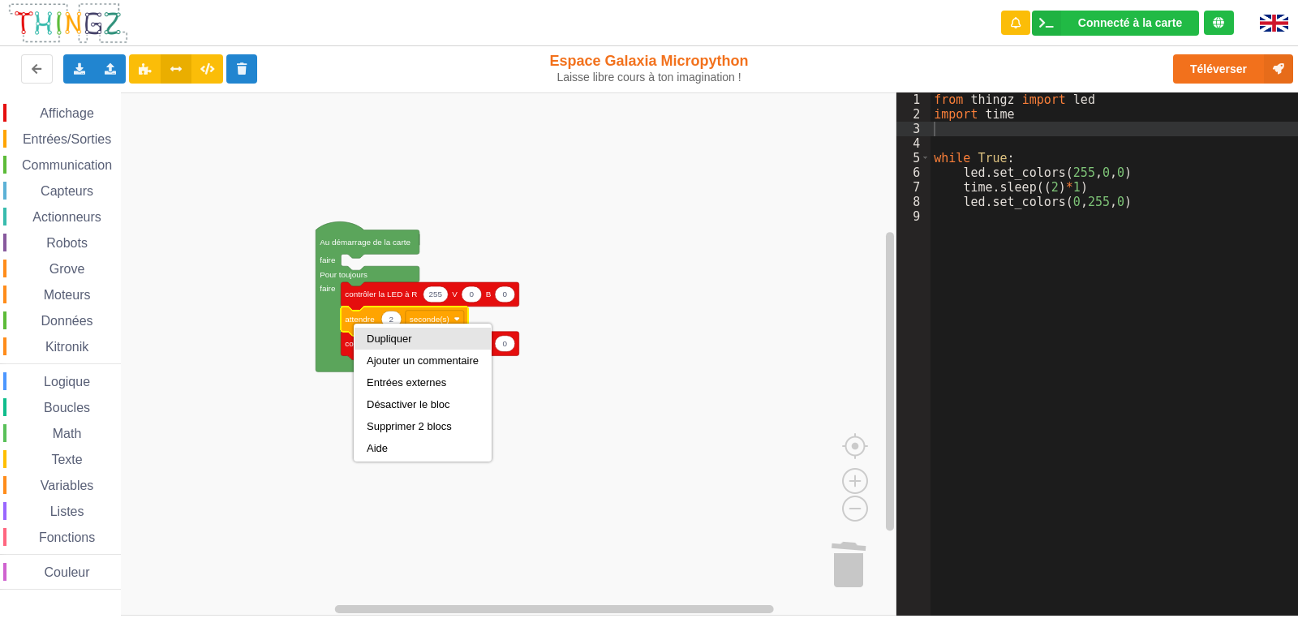
click at [379, 339] on div "Dupliquer" at bounding box center [423, 339] width 112 height 12
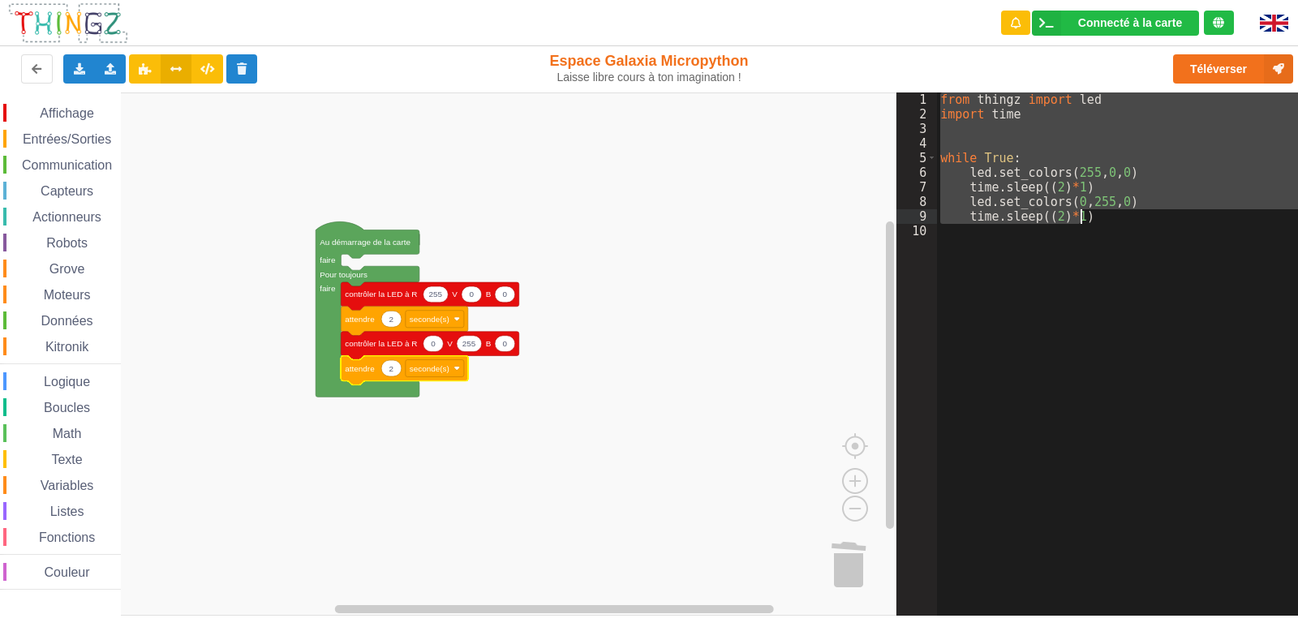
drag, startPoint x: 939, startPoint y: 96, endPoint x: 1102, endPoint y: 214, distance: 201.6
click at [1102, 214] on div "from thingz import led import time while True : led . set_colors ( 255 , 0 , 0 …" at bounding box center [1123, 368] width 372 height 553
click at [1110, 25] on div "Connecté à la carte" at bounding box center [1130, 22] width 104 height 11
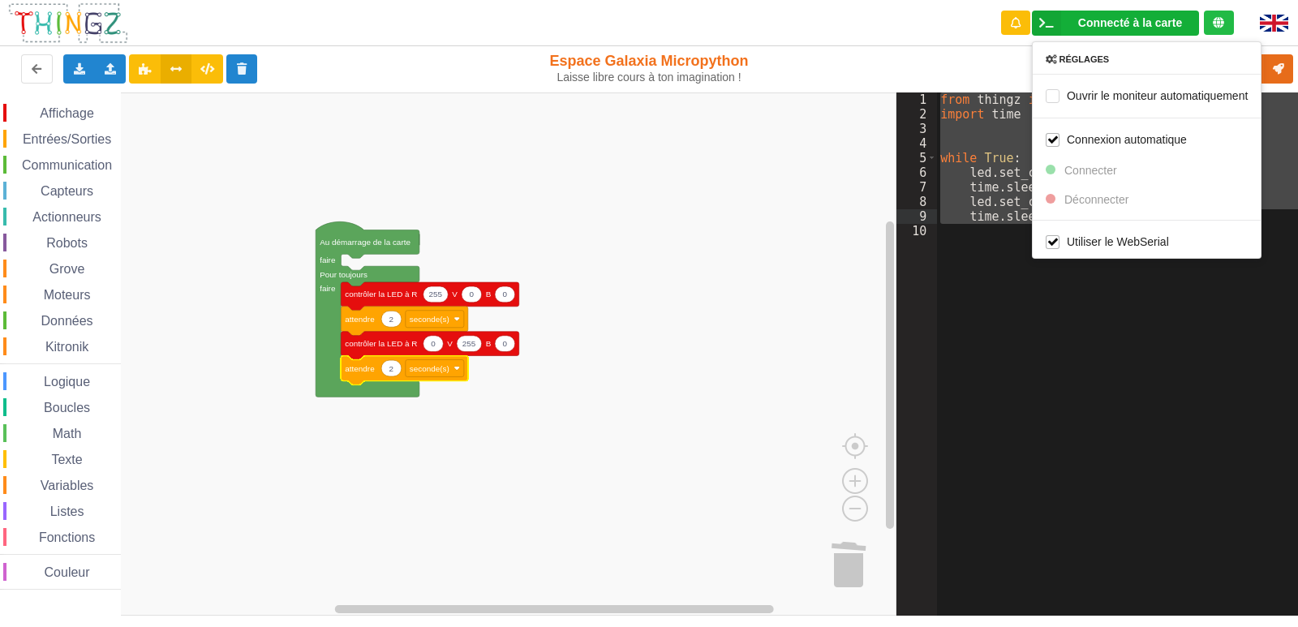
click at [1110, 25] on div "Connecté à la carte" at bounding box center [1130, 22] width 104 height 11
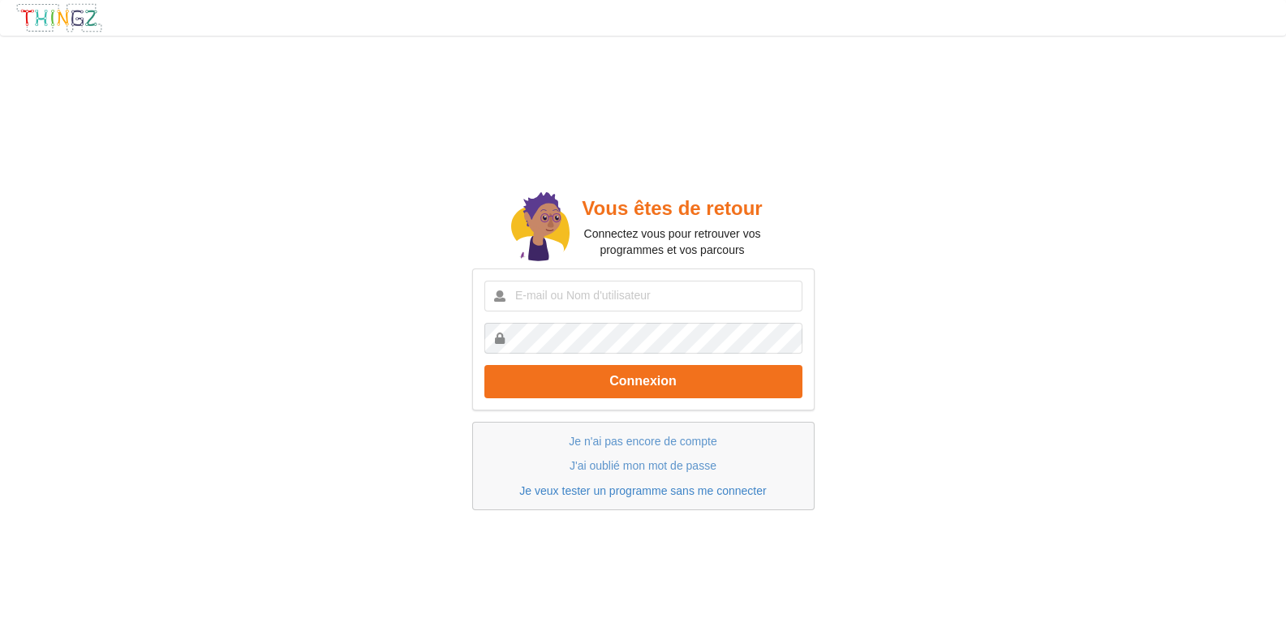
click at [640, 492] on link "Je veux tester un programme sans me connecter" at bounding box center [642, 490] width 247 height 13
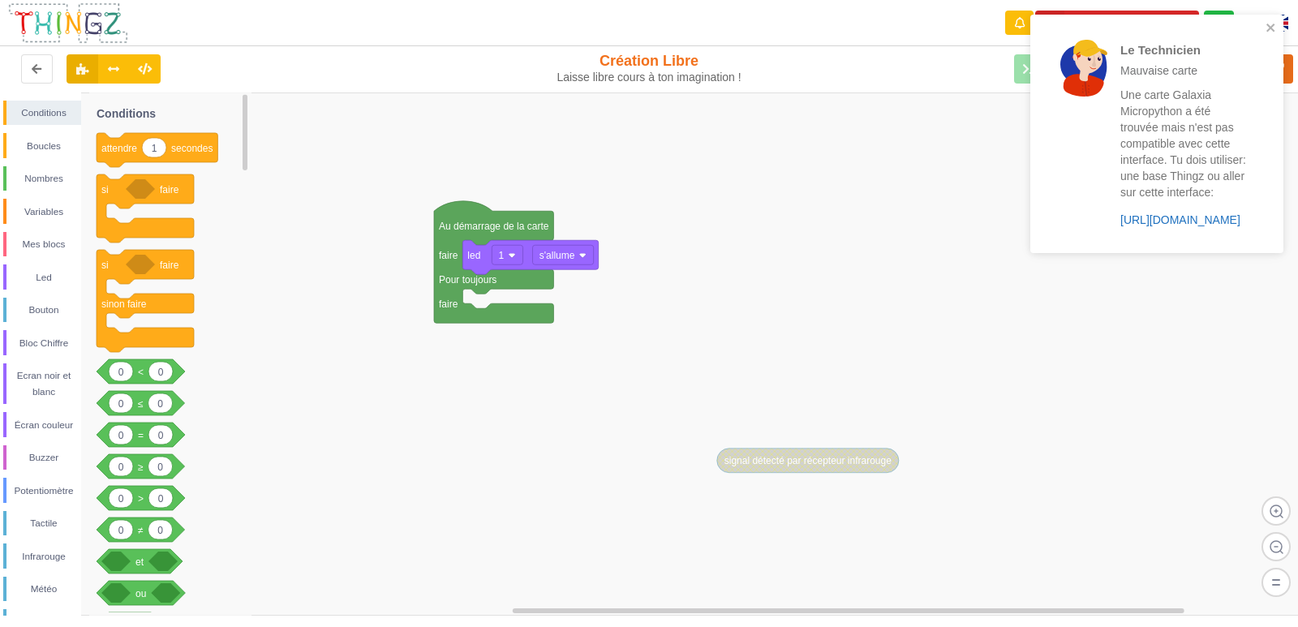
click at [1187, 218] on link "[URL][DOMAIN_NAME]" at bounding box center [1180, 219] width 120 height 13
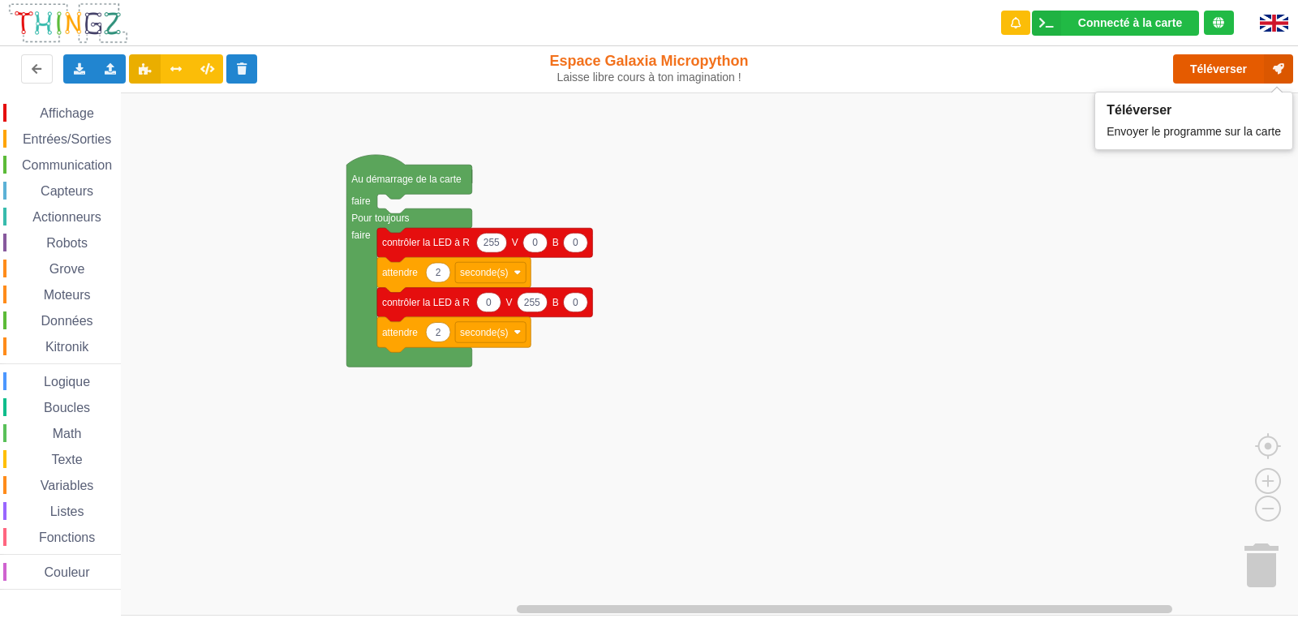
click at [1211, 70] on button "Téléverser" at bounding box center [1233, 68] width 120 height 29
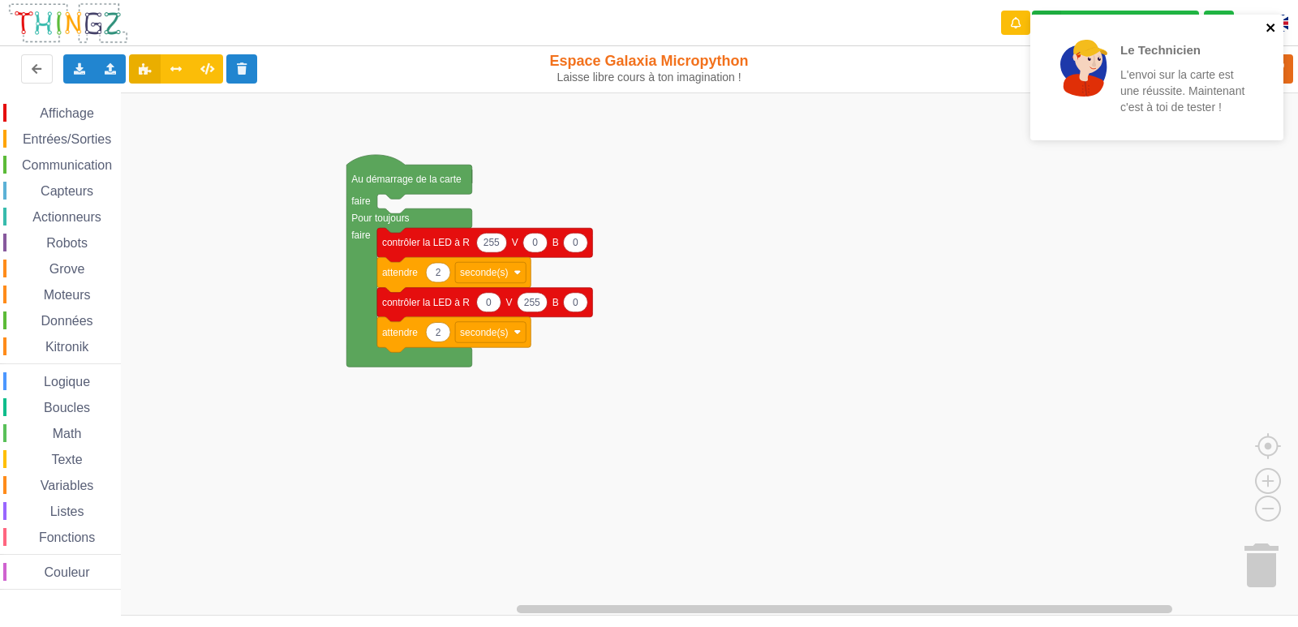
click at [1267, 26] on icon "close" at bounding box center [1271, 27] width 11 height 13
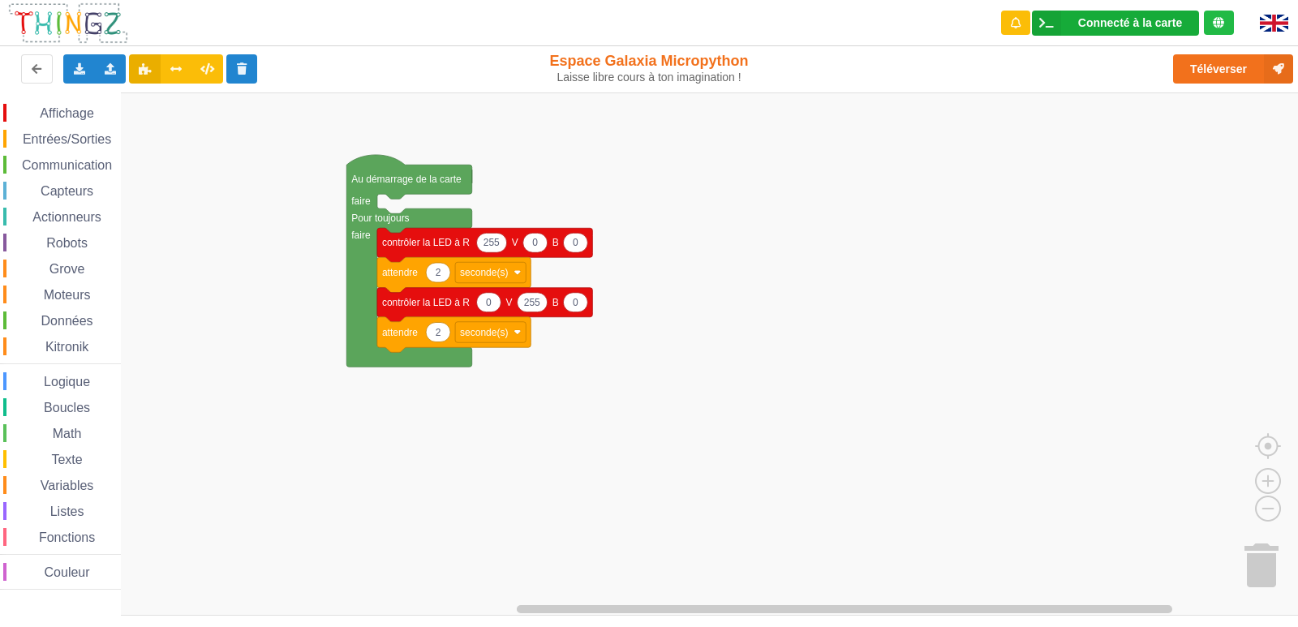
click at [1133, 20] on div "Connecté à la carte" at bounding box center [1130, 22] width 104 height 11
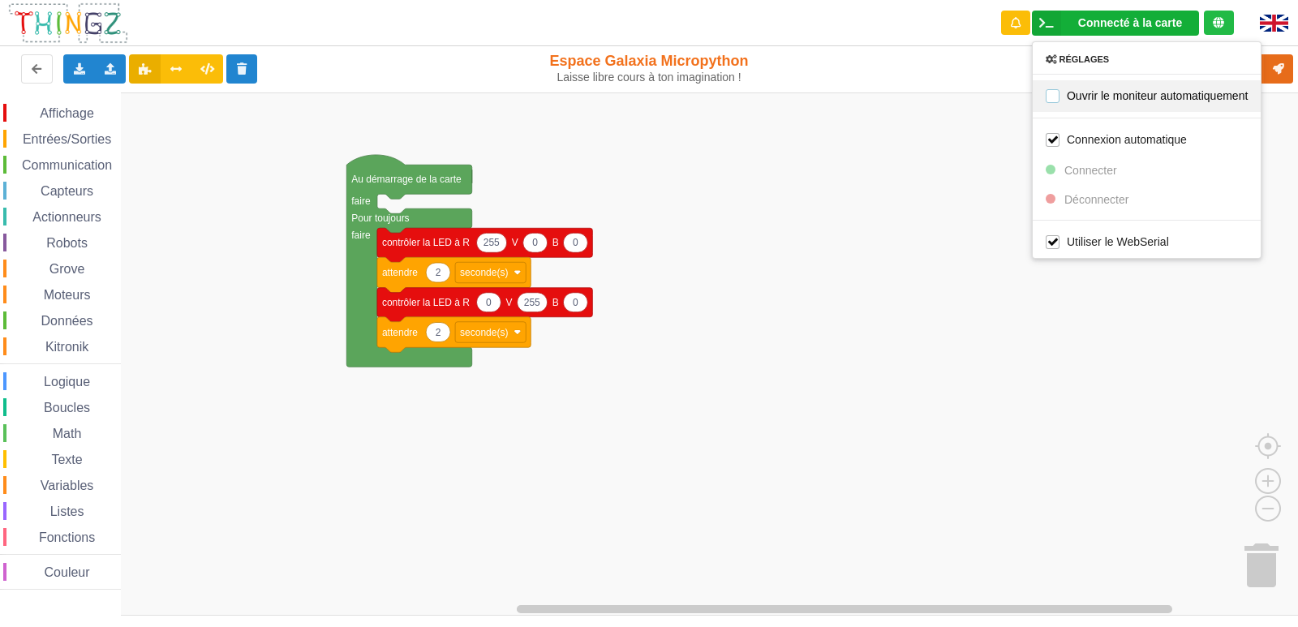
click at [1054, 92] on label "Ouvrir le moniteur automatiquement" at bounding box center [1147, 95] width 202 height 14
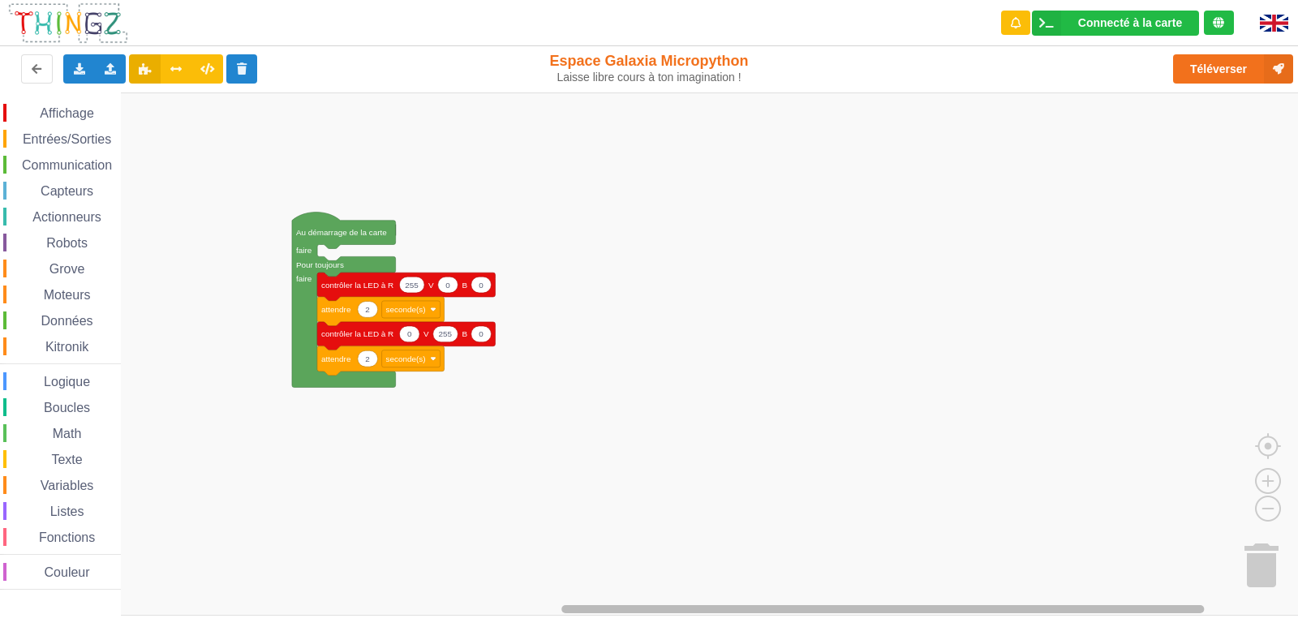
click at [673, 562] on div "Affichage Entrées/Sorties Communication Capteurs Actionneurs Robots Grove Moteu…" at bounding box center [655, 353] width 1310 height 523
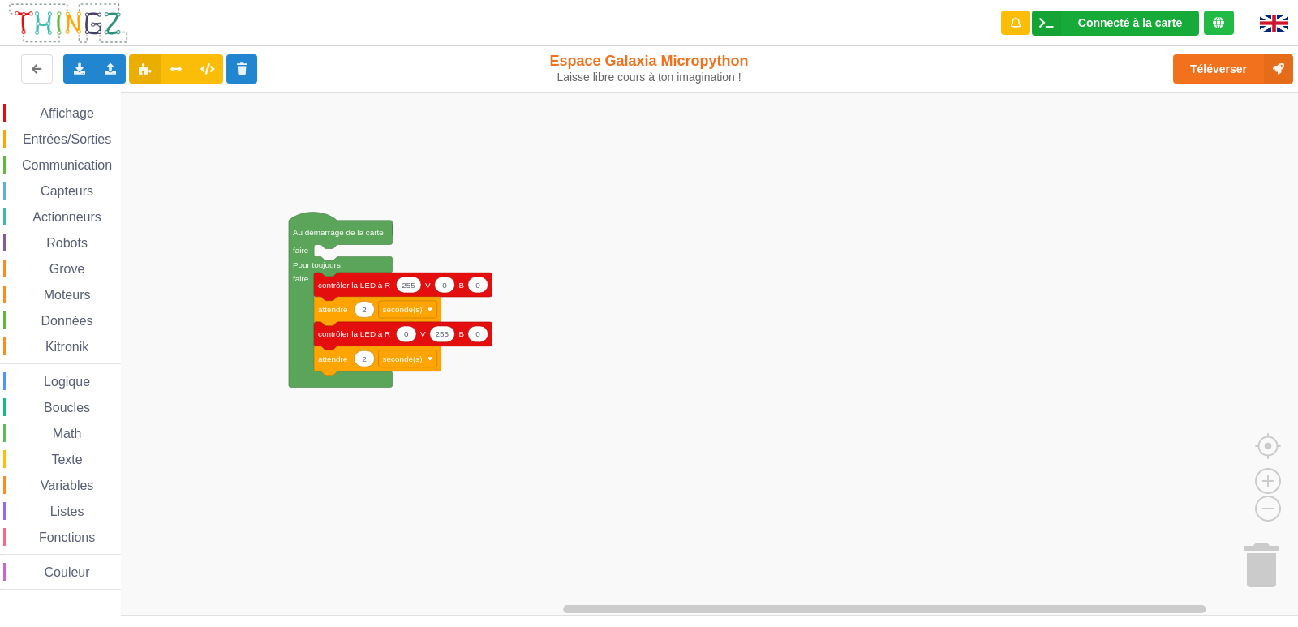
click at [1139, 22] on div "Connecté à la carte" at bounding box center [1130, 22] width 104 height 11
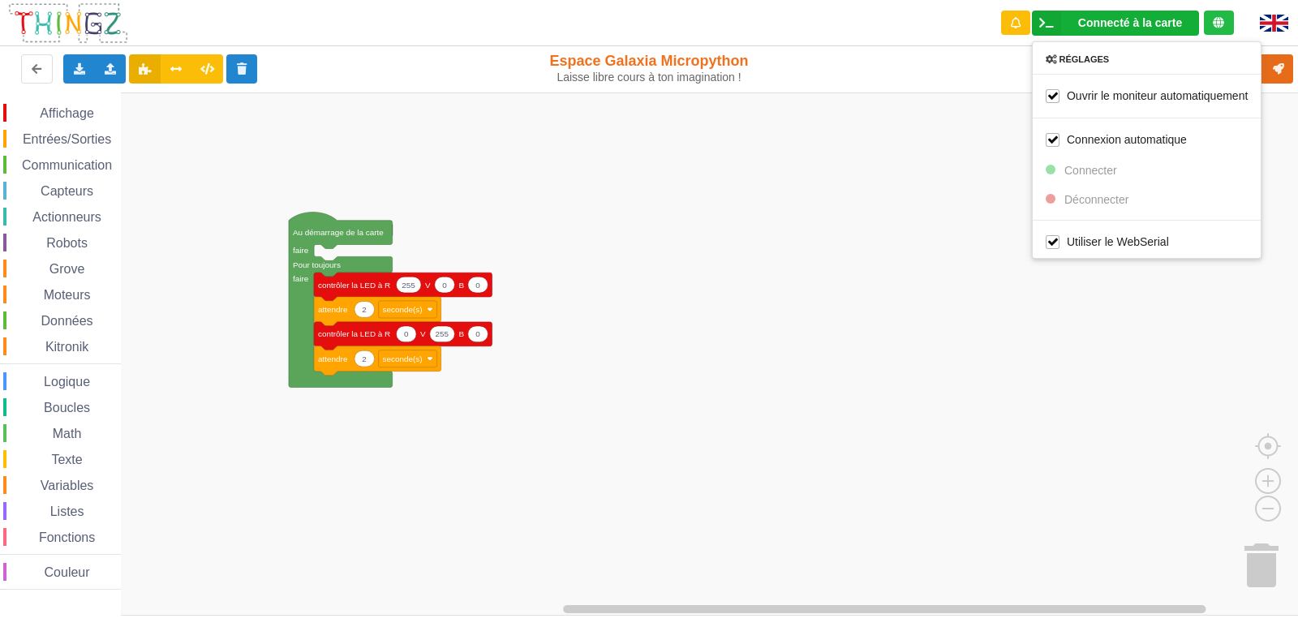
click at [1069, 59] on div "Réglages" at bounding box center [1147, 59] width 228 height 11
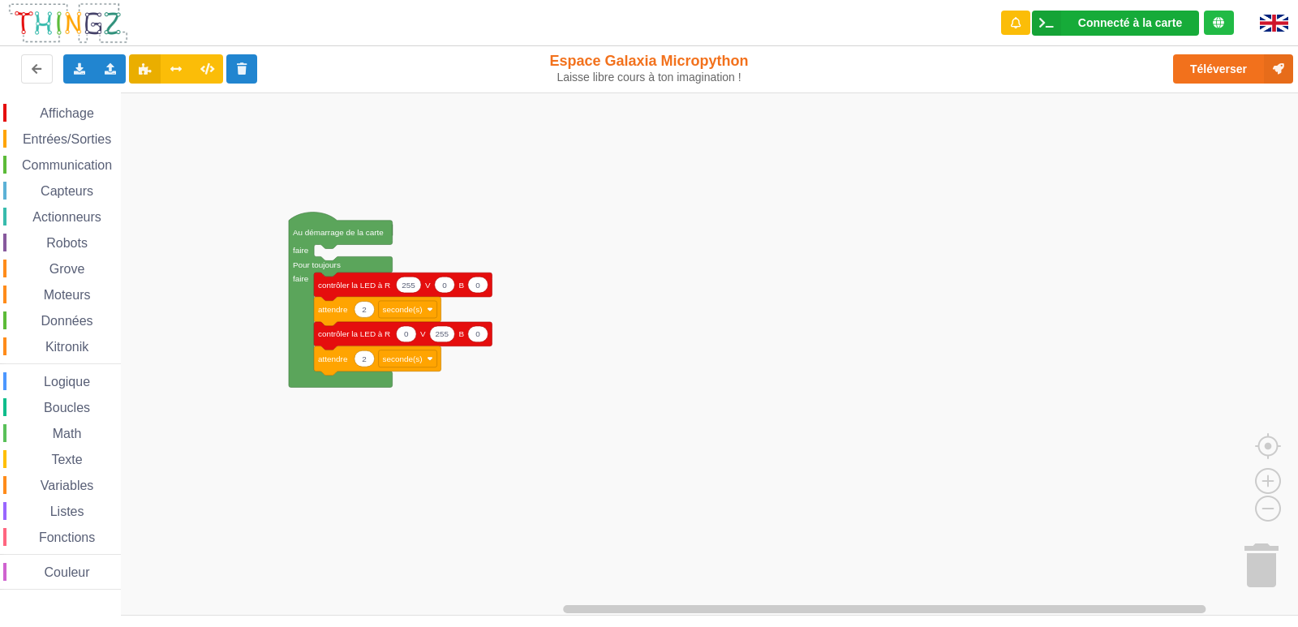
click at [1086, 21] on div "Connecté à la carte" at bounding box center [1130, 22] width 104 height 11
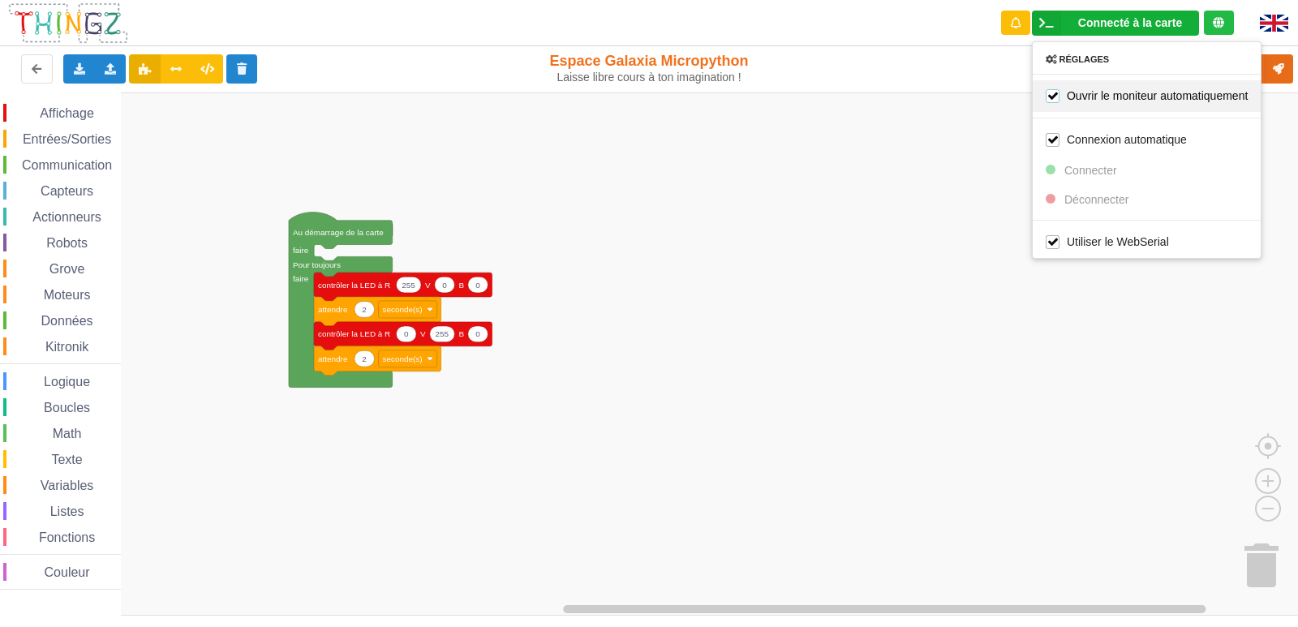
click at [1051, 97] on label "Ouvrir le moniteur automatiquement" at bounding box center [1147, 95] width 202 height 14
checkbox input "false"
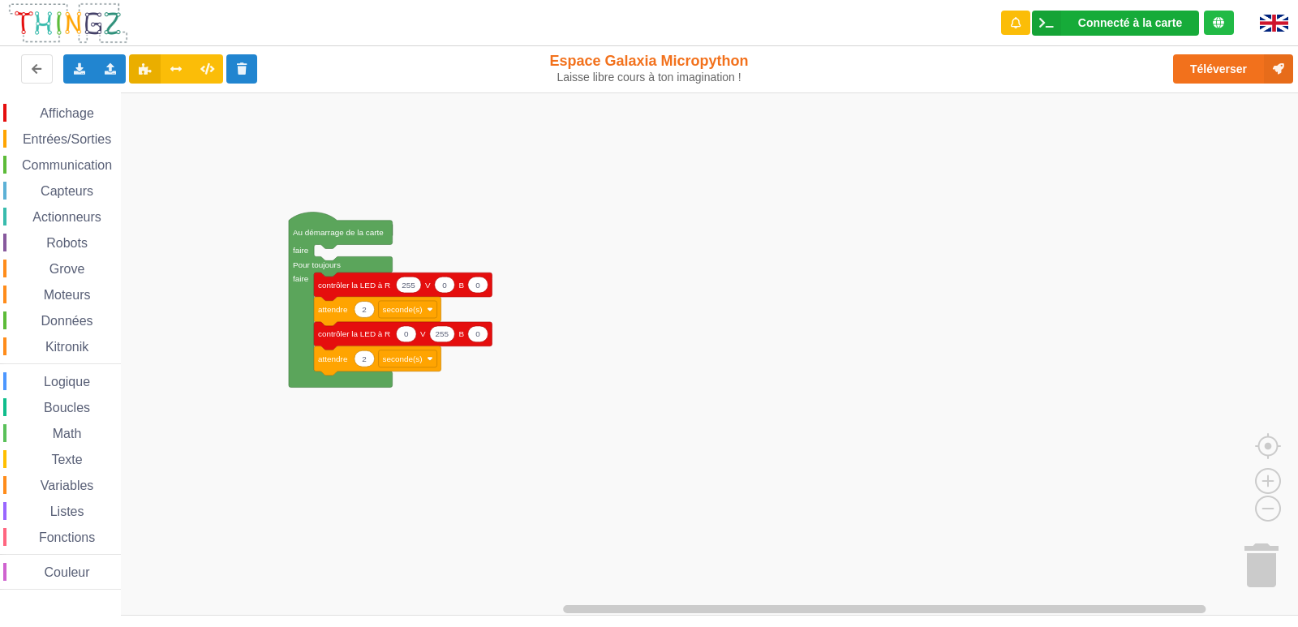
click at [1085, 24] on div "Connecté à la carte" at bounding box center [1130, 22] width 104 height 11
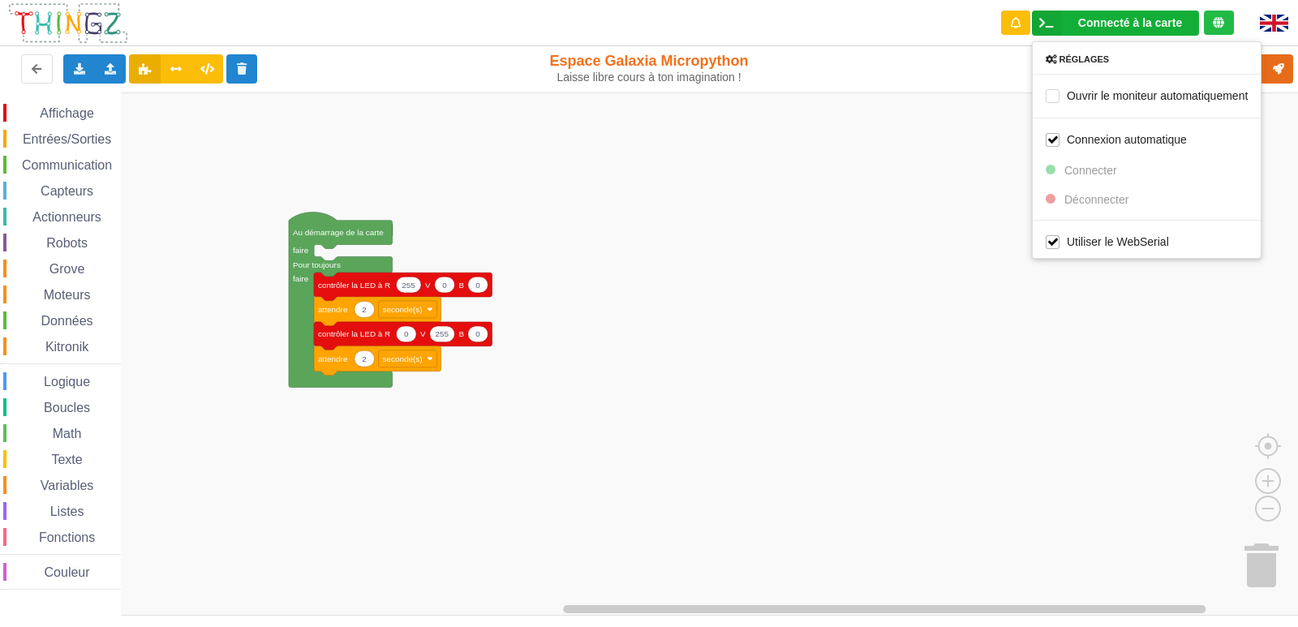
click at [698, 234] on rect "Espace de travail de Blocky" at bounding box center [655, 353] width 1310 height 523
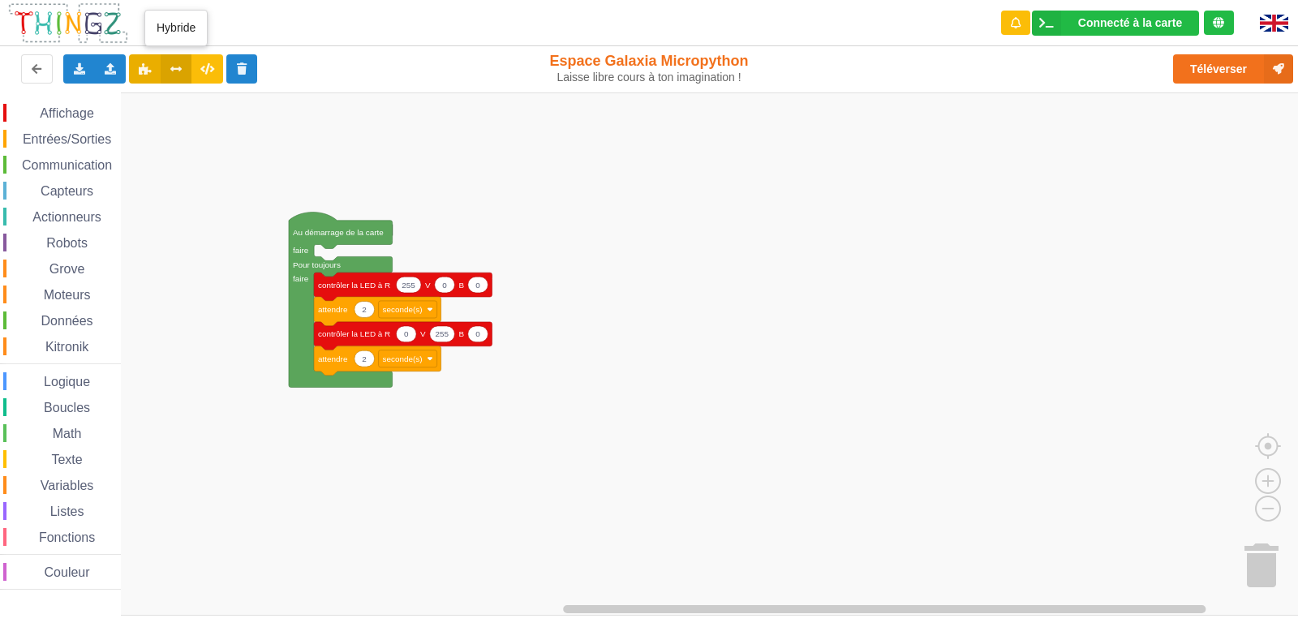
click at [178, 69] on icon at bounding box center [177, 68] width 14 height 10
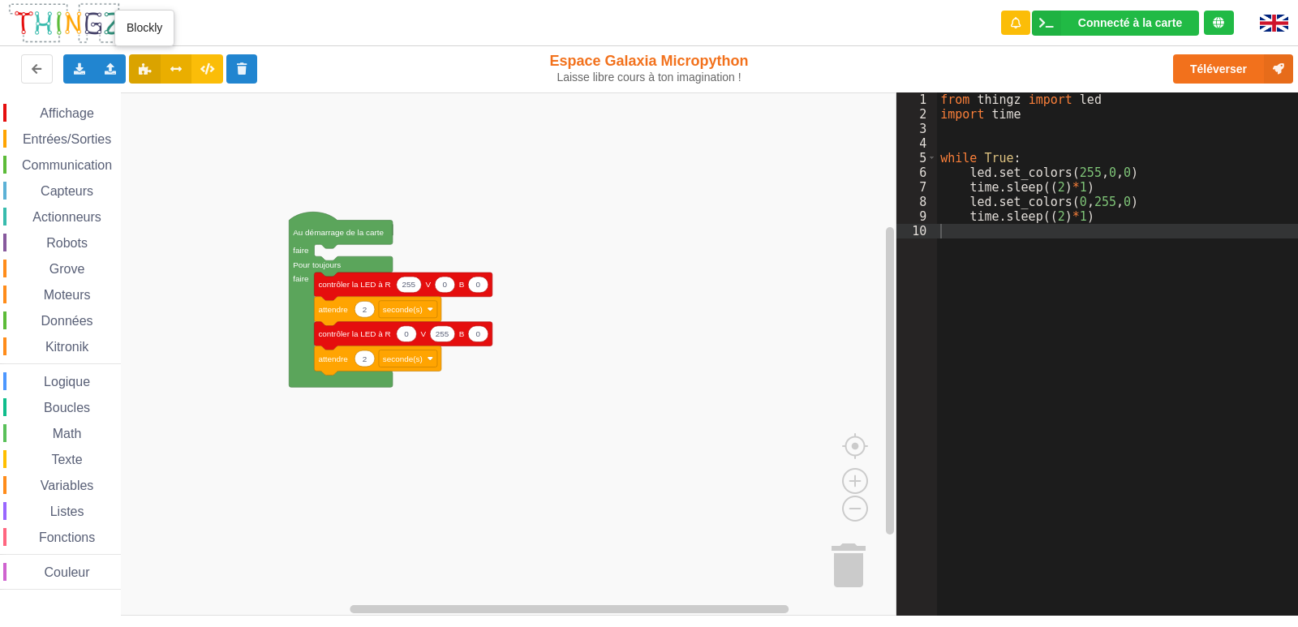
click at [140, 71] on icon at bounding box center [145, 68] width 14 height 10
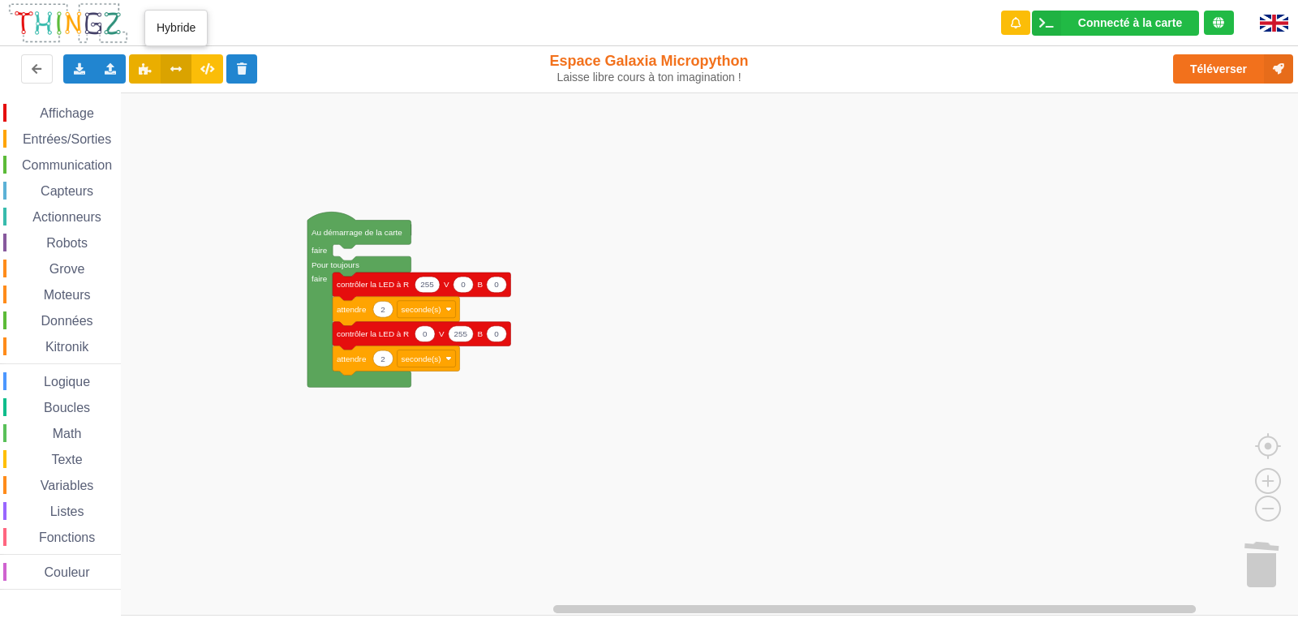
click at [173, 66] on icon at bounding box center [177, 68] width 14 height 10
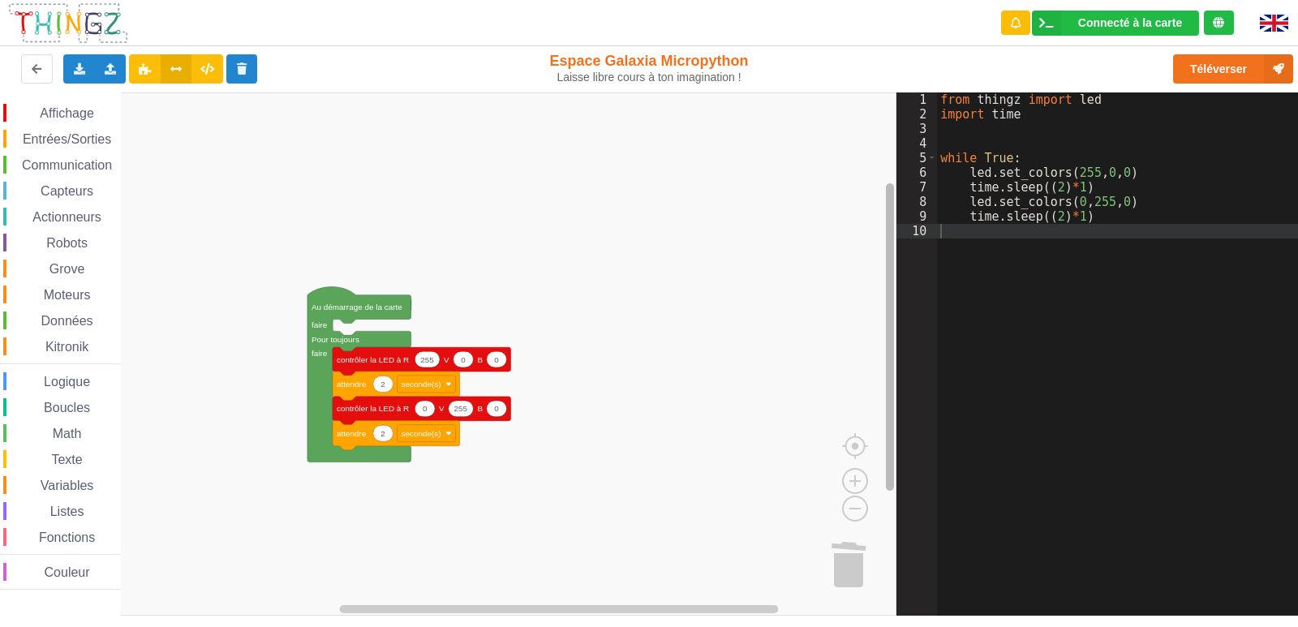
click at [886, 260] on rect "Espace de travail de Blocky" at bounding box center [890, 337] width 8 height 308
click at [62, 510] on span "Listes" at bounding box center [67, 512] width 39 height 14
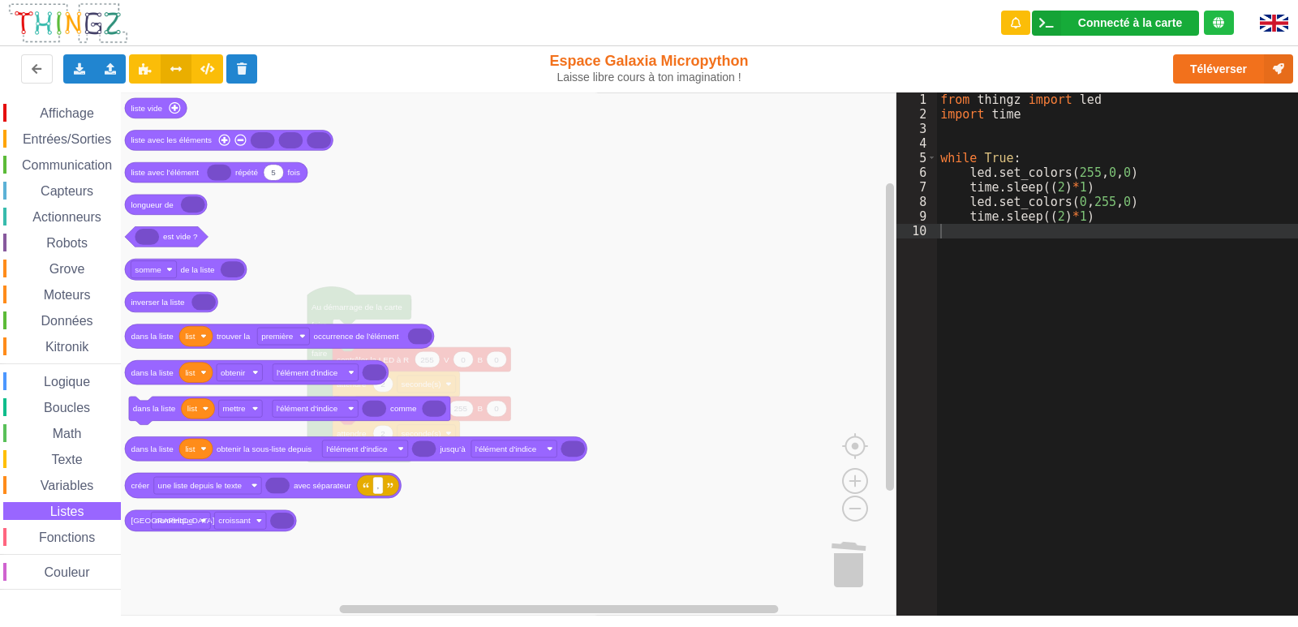
click at [1125, 28] on div "Connecté à la carte" at bounding box center [1130, 22] width 104 height 11
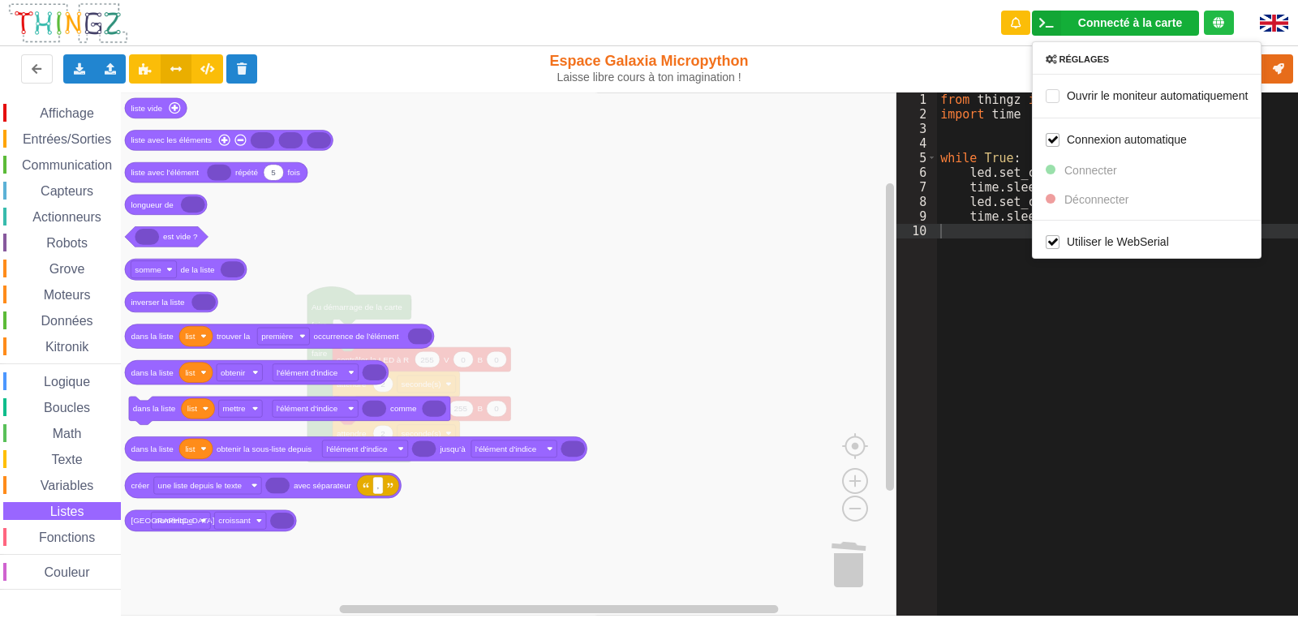
click at [1097, 198] on div "Réglages Ouvrir le moniteur automatiquement Connexion automatique Connecter Déc…" at bounding box center [1147, 149] width 230 height 217
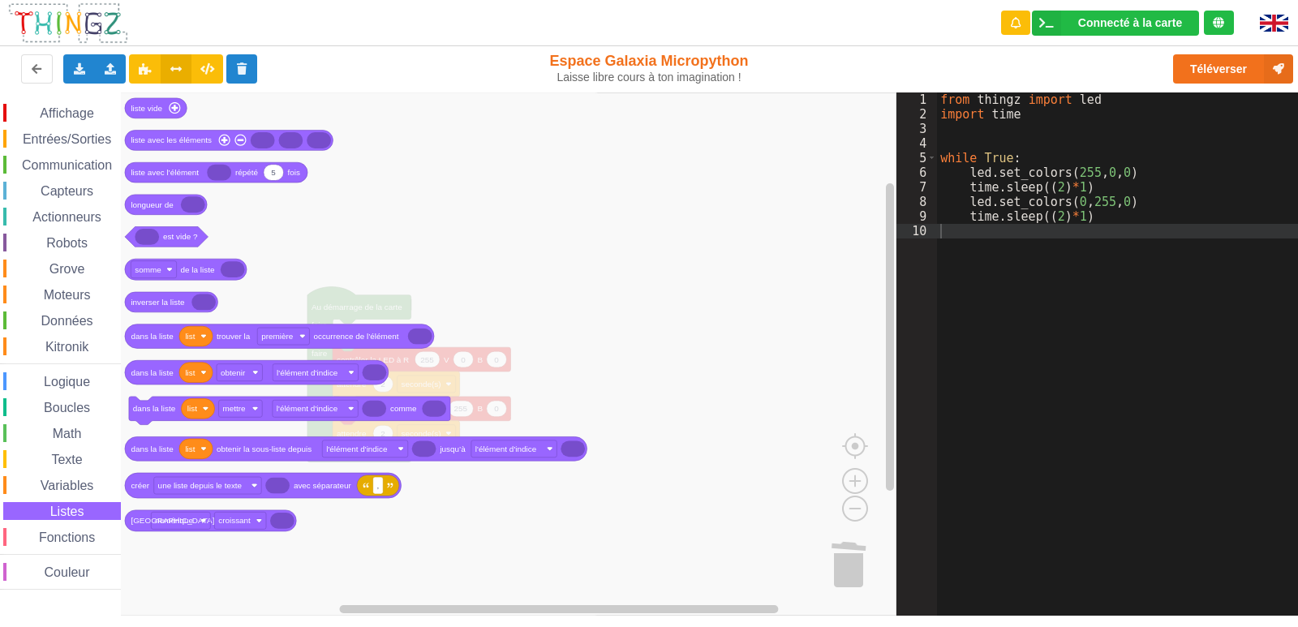
click at [1218, 24] on icon at bounding box center [1218, 22] width 11 height 11
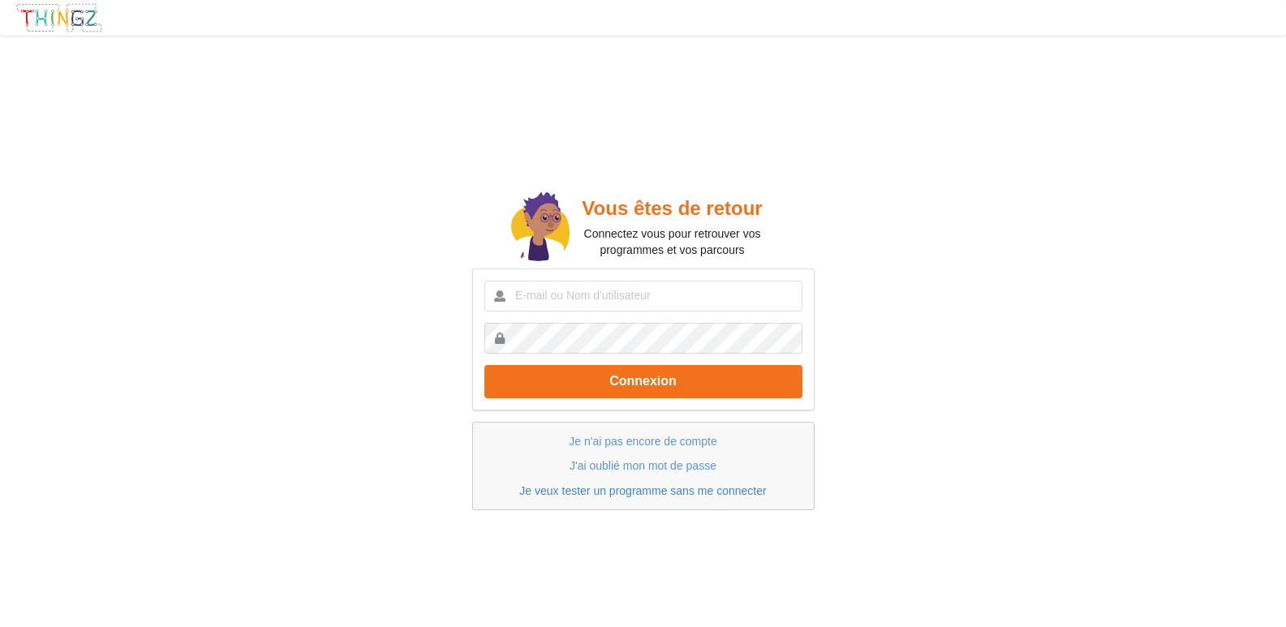
click at [608, 492] on link "Je veux tester un programme sans me connecter" at bounding box center [642, 490] width 247 height 13
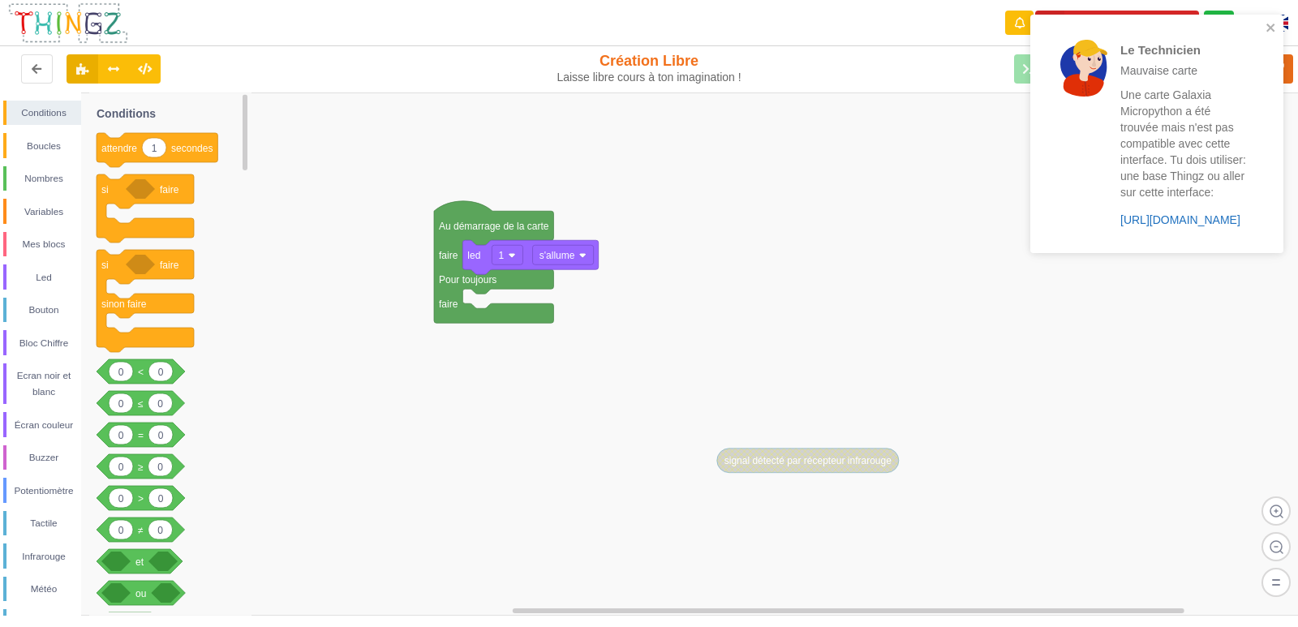
click at [1176, 218] on link "[URL][DOMAIN_NAME]" at bounding box center [1180, 219] width 120 height 13
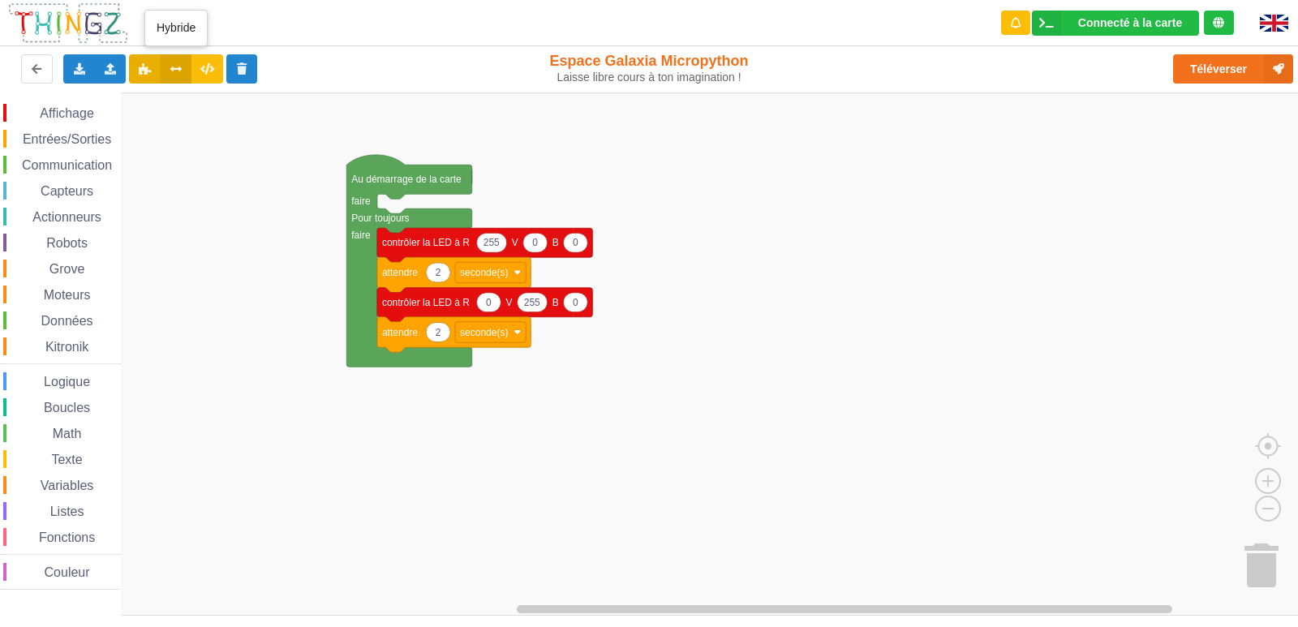
click at [181, 69] on icon at bounding box center [177, 68] width 14 height 10
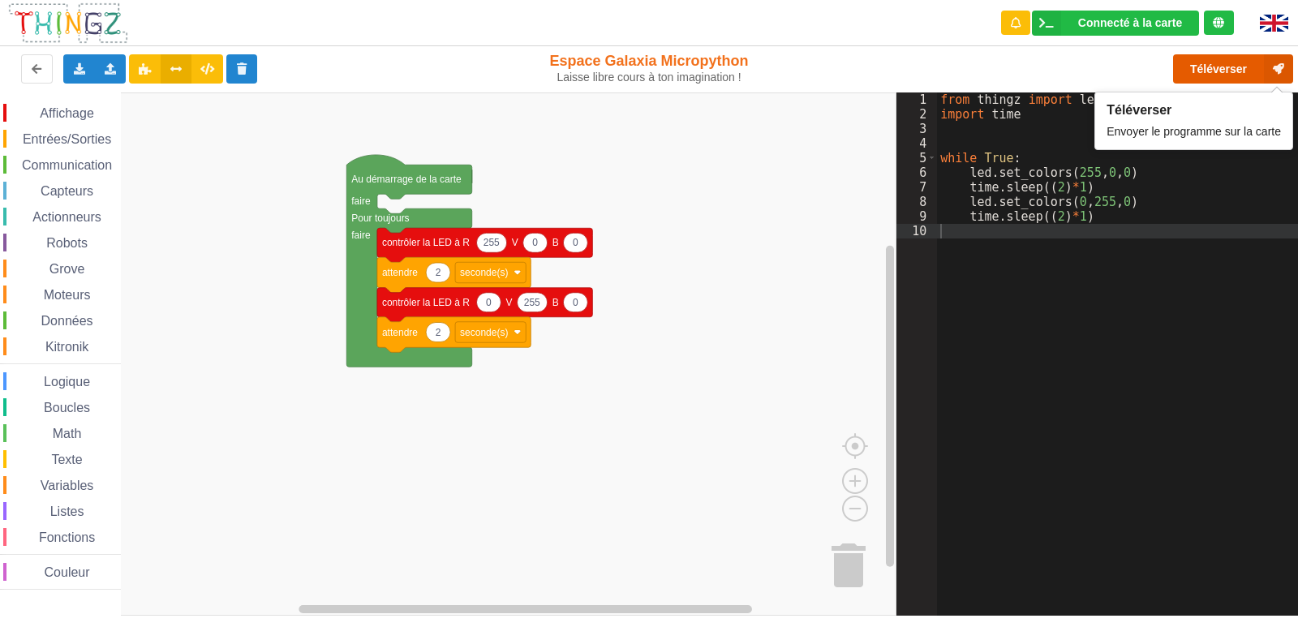
click at [1220, 67] on button "Téléverser" at bounding box center [1233, 68] width 120 height 29
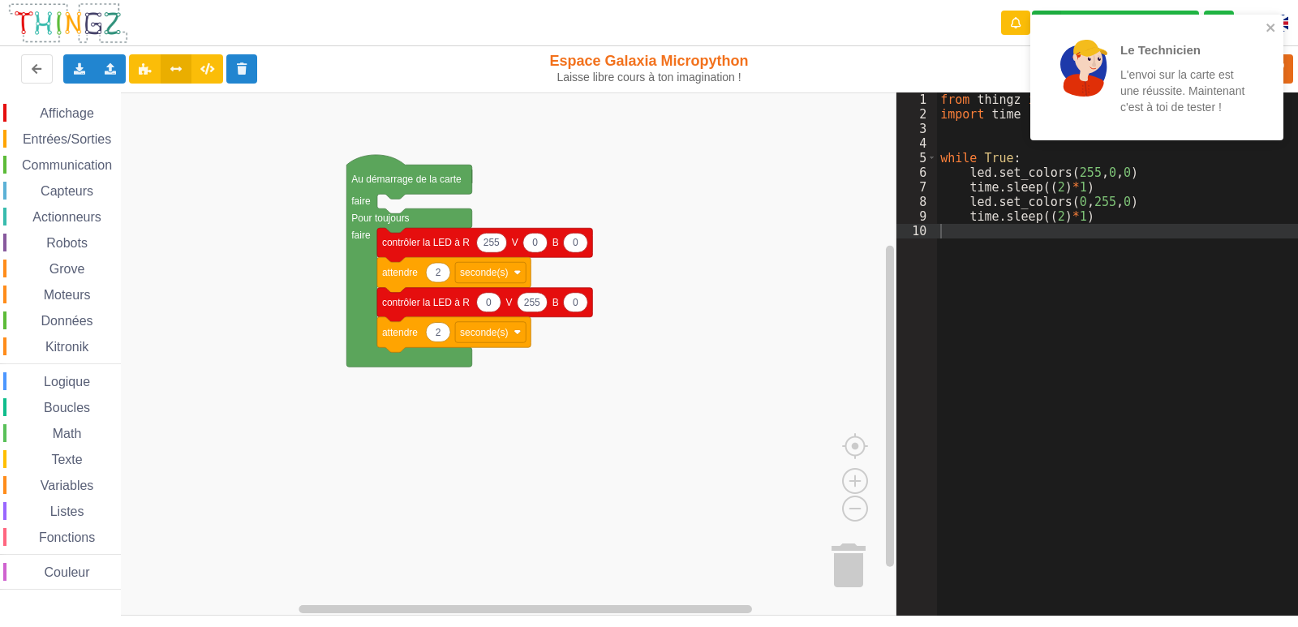
click at [77, 116] on span "Affichage" at bounding box center [66, 113] width 58 height 14
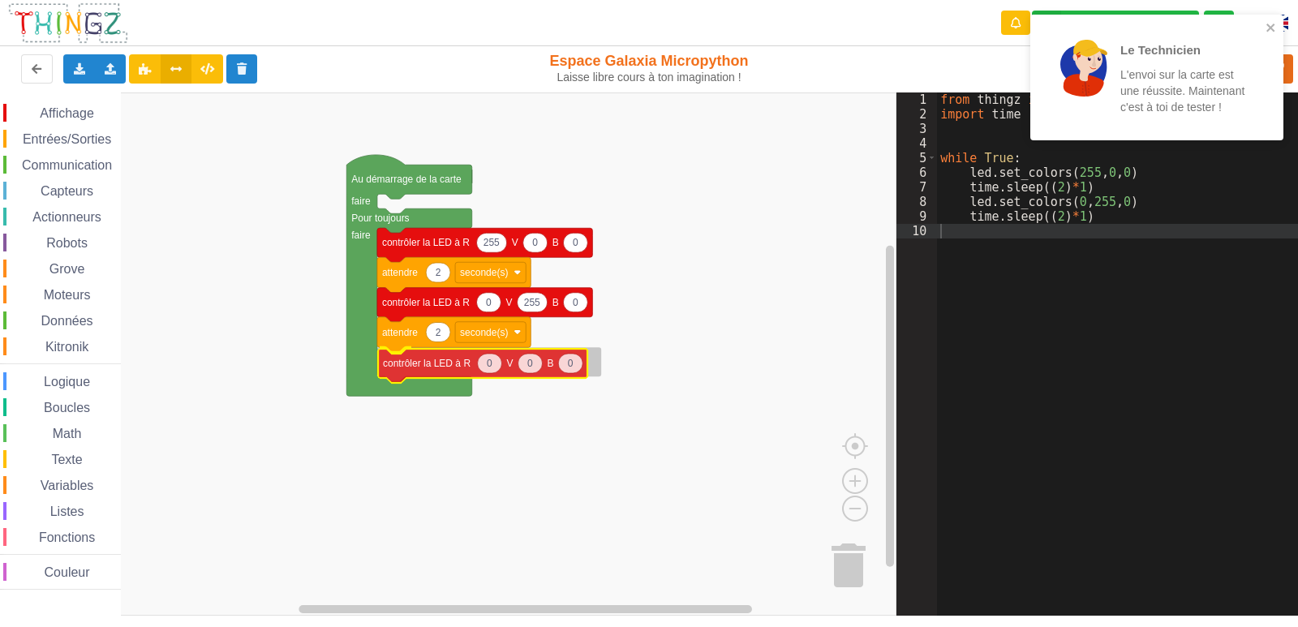
click at [433, 368] on div "Affichage Entrées/Sorties Communication Capteurs Actionneurs Robots Grove Moteu…" at bounding box center [448, 353] width 897 height 523
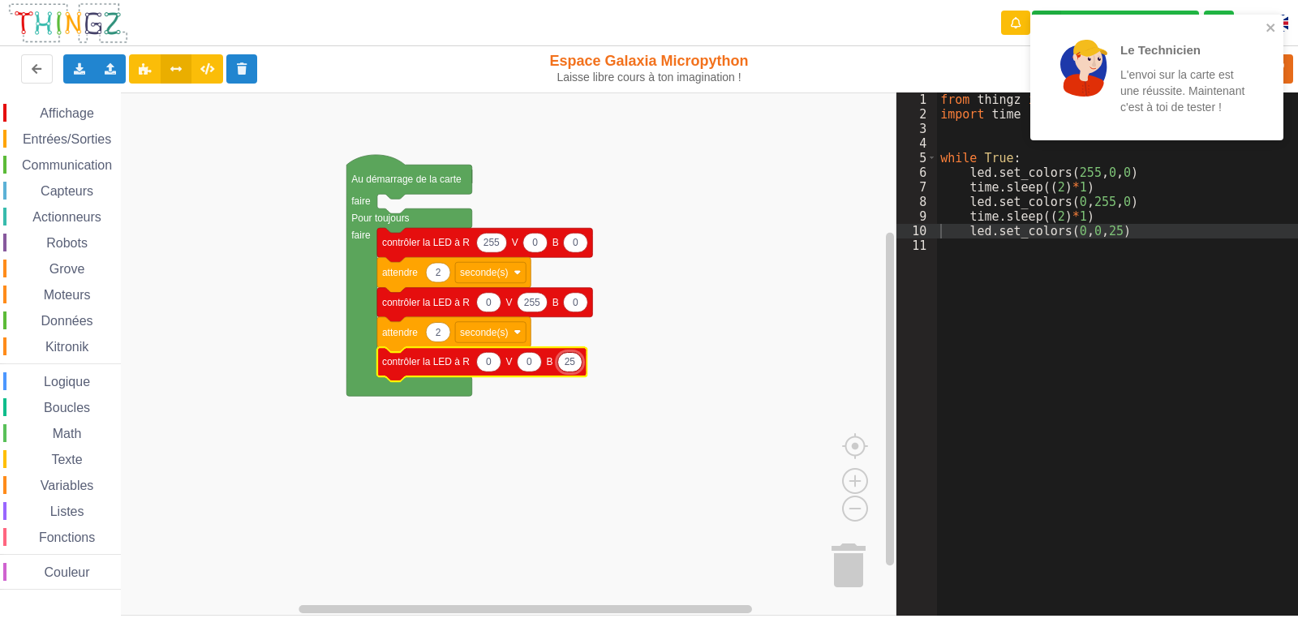
type input "255"
click at [687, 321] on rect "Espace de travail de Blocky" at bounding box center [448, 353] width 897 height 523
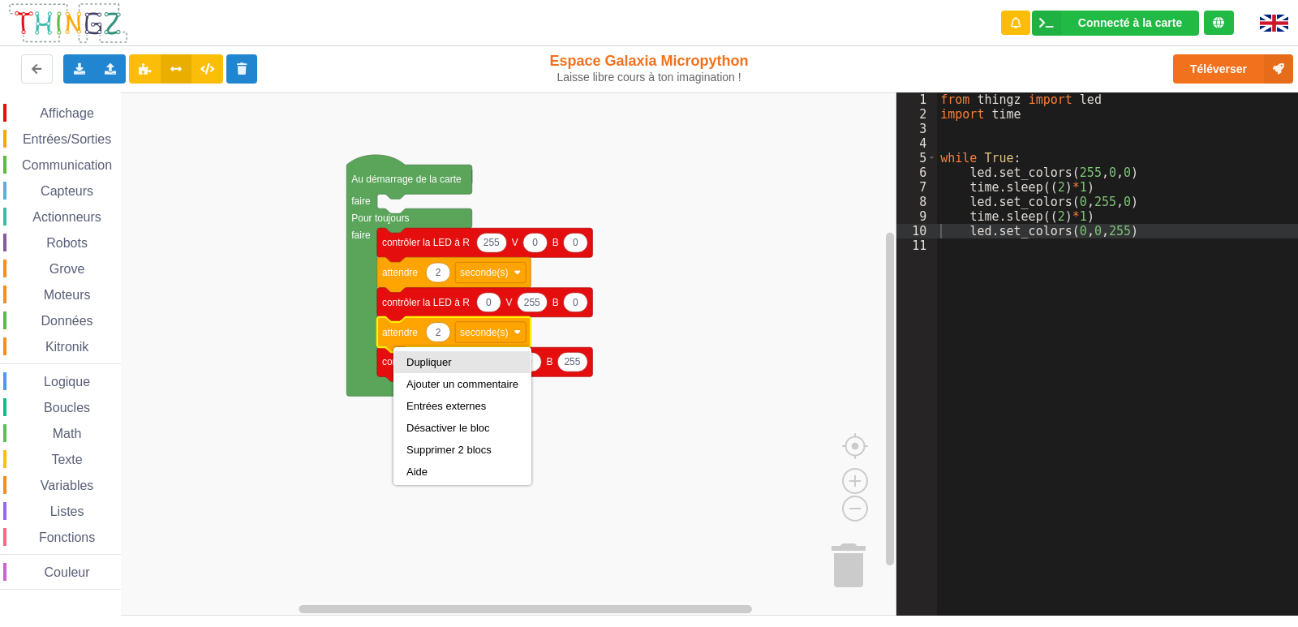
click at [412, 359] on div "Dupliquer" at bounding box center [462, 362] width 112 height 12
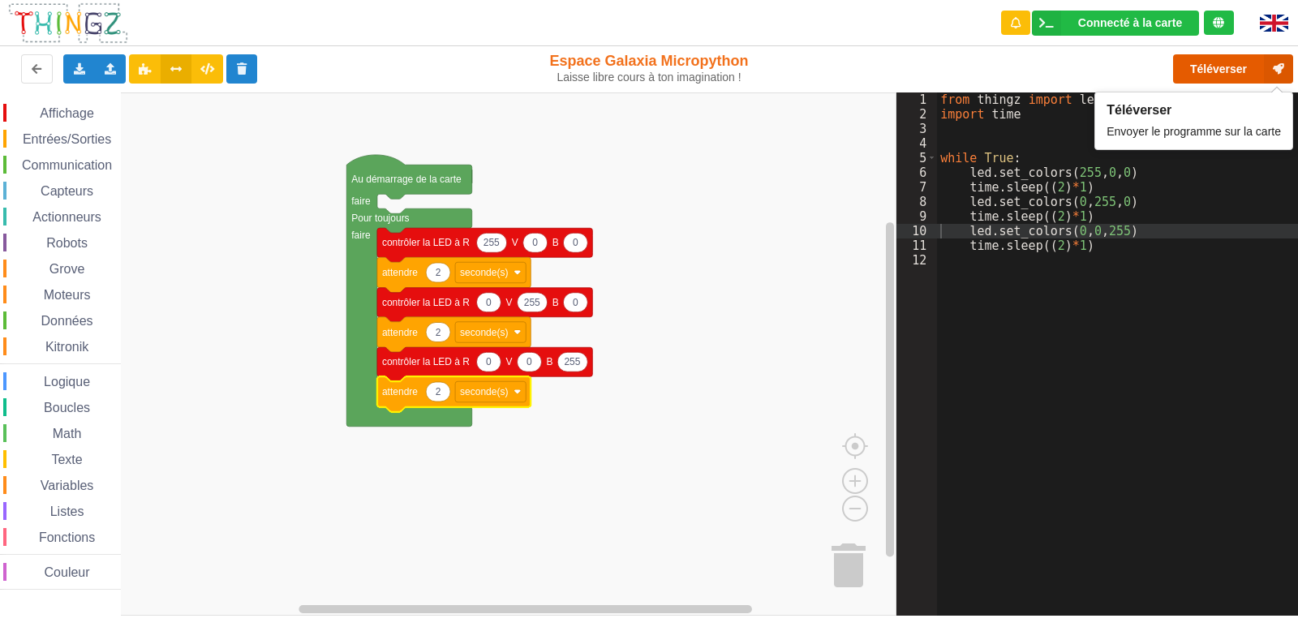
click at [1223, 64] on button "Téléverser" at bounding box center [1233, 68] width 120 height 29
click at [1216, 72] on button "Téléverser" at bounding box center [1233, 68] width 120 height 29
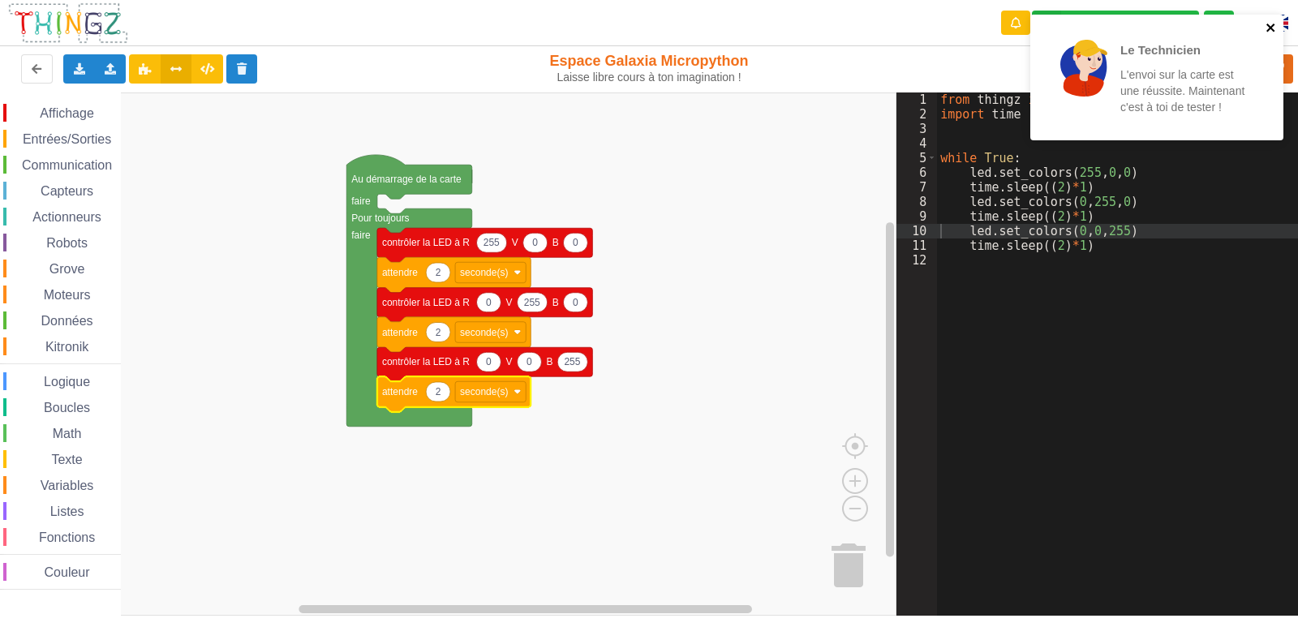
click at [1271, 28] on icon "close" at bounding box center [1271, 28] width 8 height 8
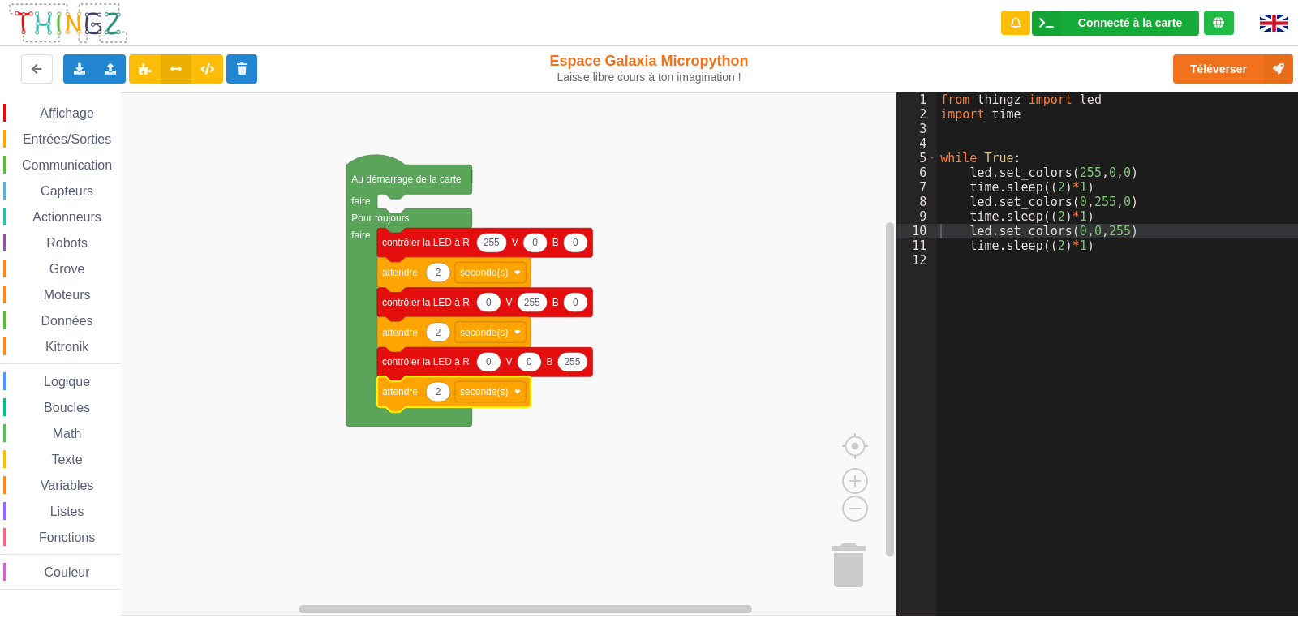
click at [1161, 15] on div "Connecté à la carte Réglages Ouvrir le moniteur automatiquement Connexion autom…" at bounding box center [1115, 23] width 167 height 25
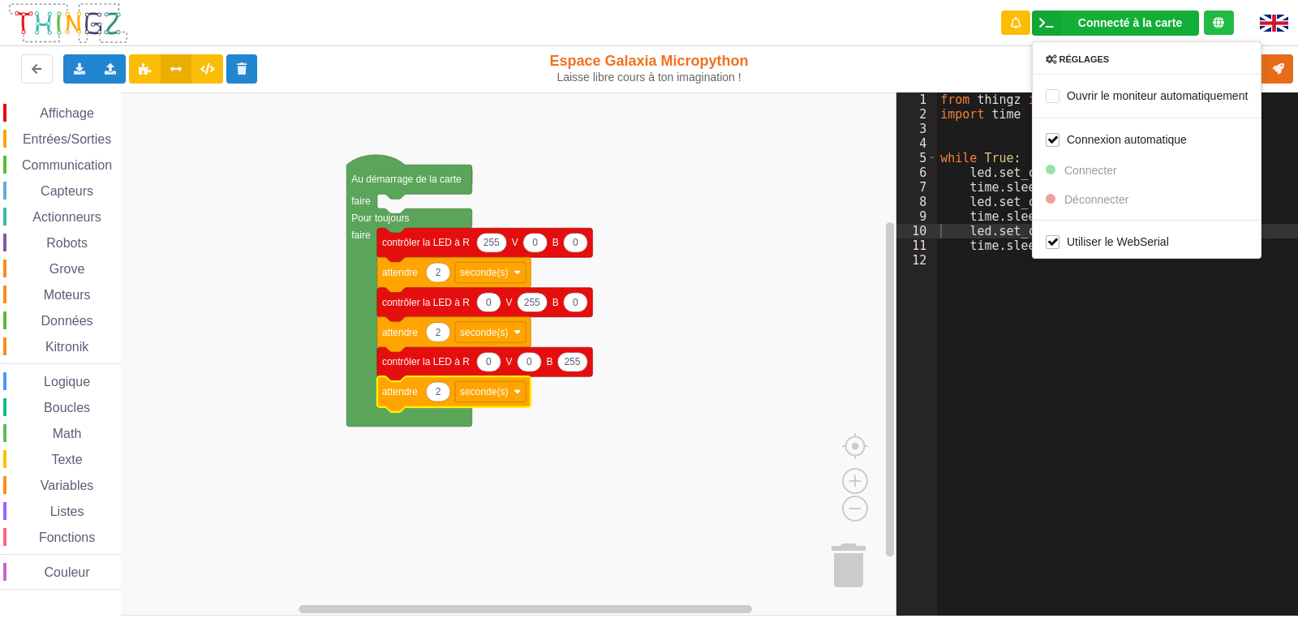
click at [1129, 26] on div "Connecté à la carte" at bounding box center [1130, 22] width 104 height 11
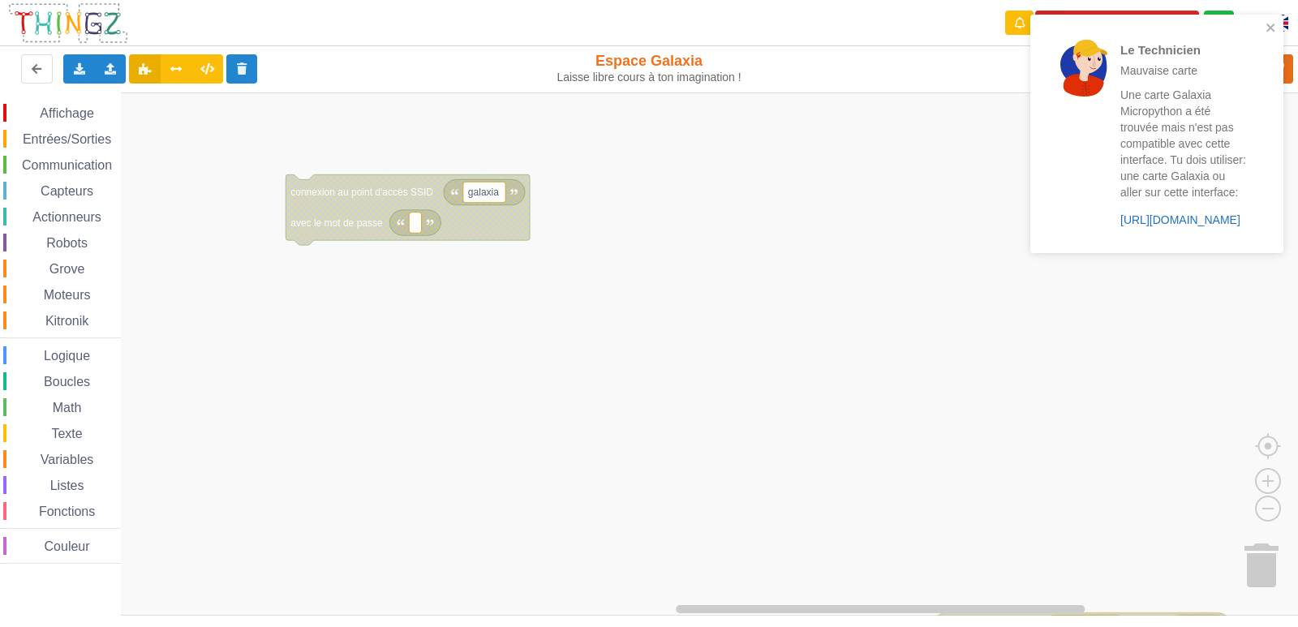
click at [1180, 226] on link "[URL][DOMAIN_NAME]" at bounding box center [1180, 219] width 120 height 13
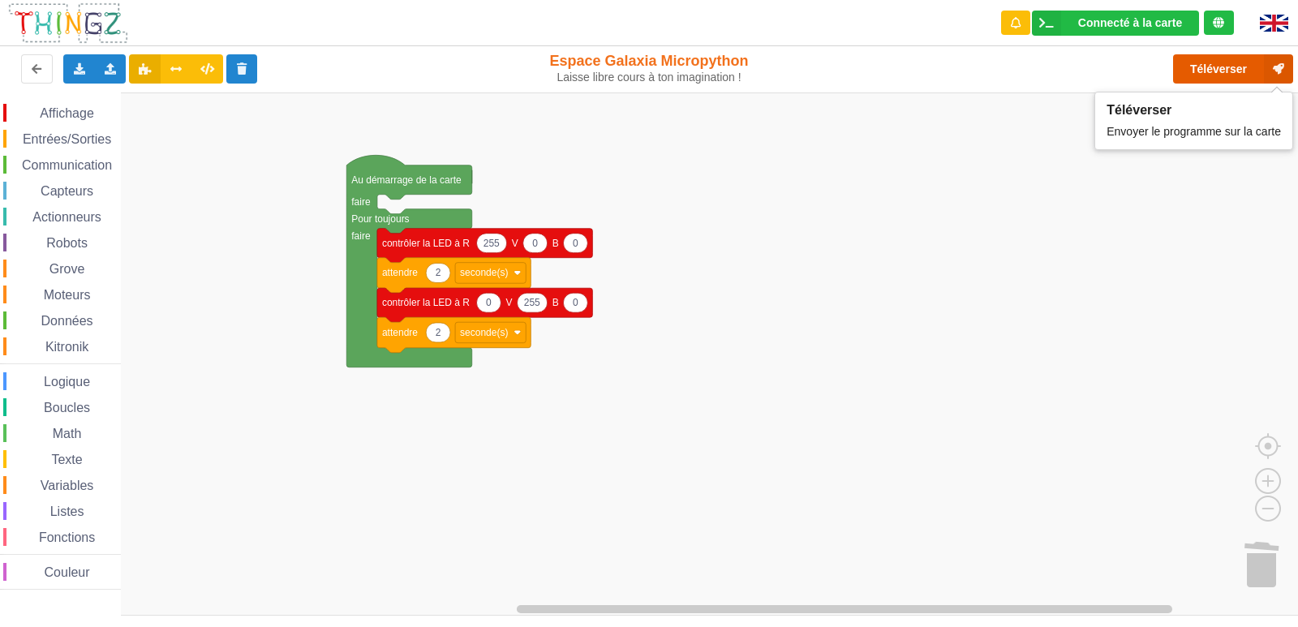
click at [1223, 66] on button "Téléverser" at bounding box center [1233, 68] width 120 height 29
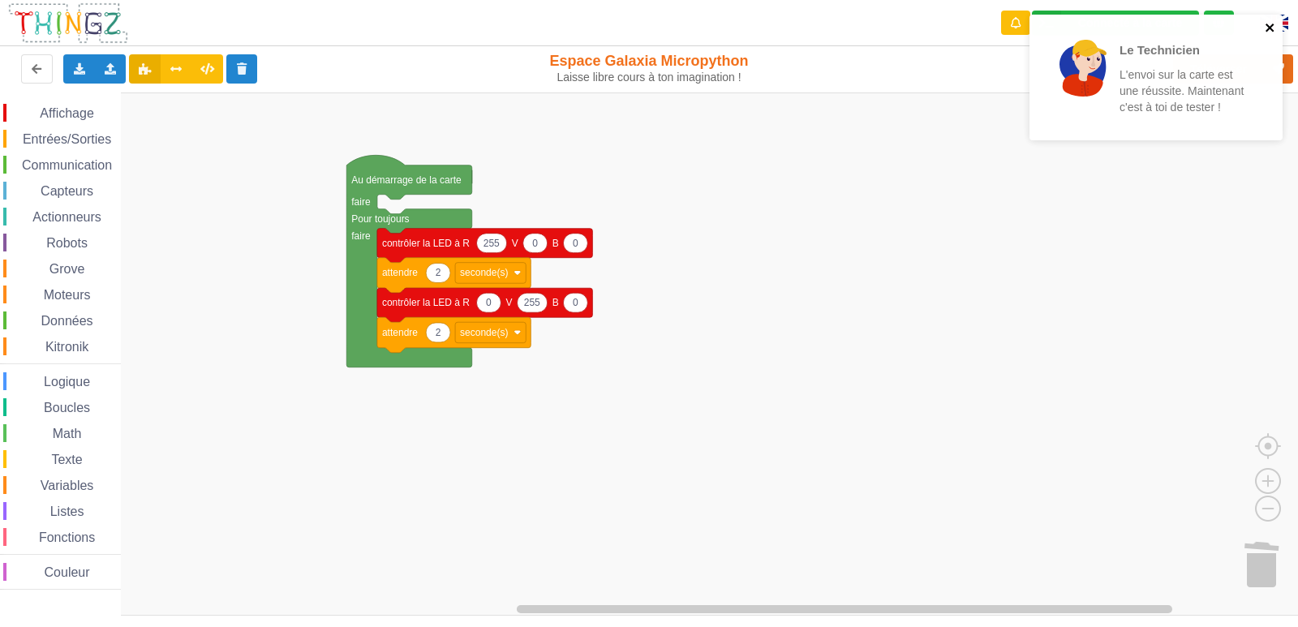
click at [1271, 25] on icon "close" at bounding box center [1270, 28] width 8 height 8
